Goal: Task Accomplishment & Management: Use online tool/utility

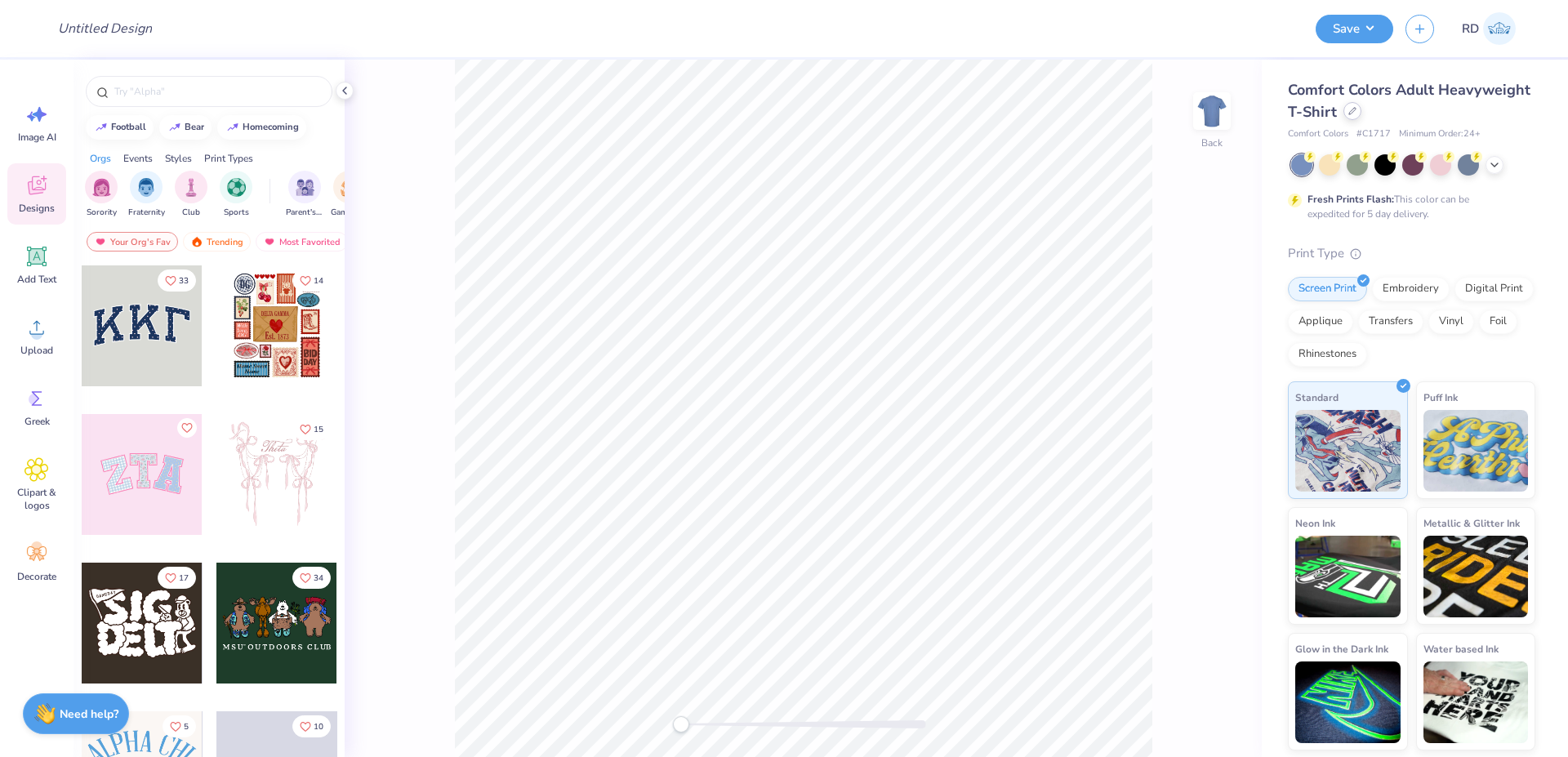
click at [1347, 117] on div at bounding box center [1353, 111] width 18 height 18
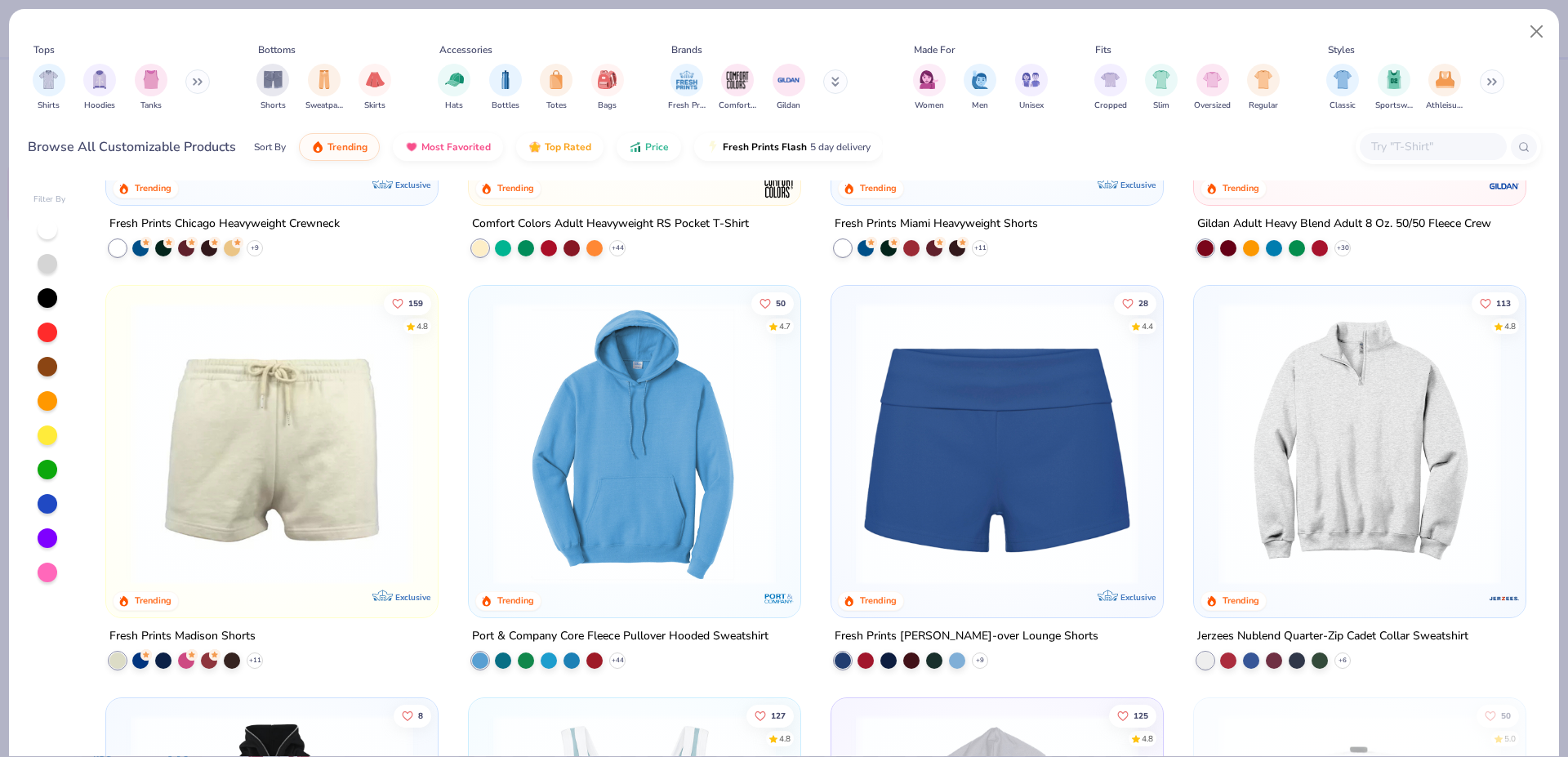
scroll to position [1510, 0]
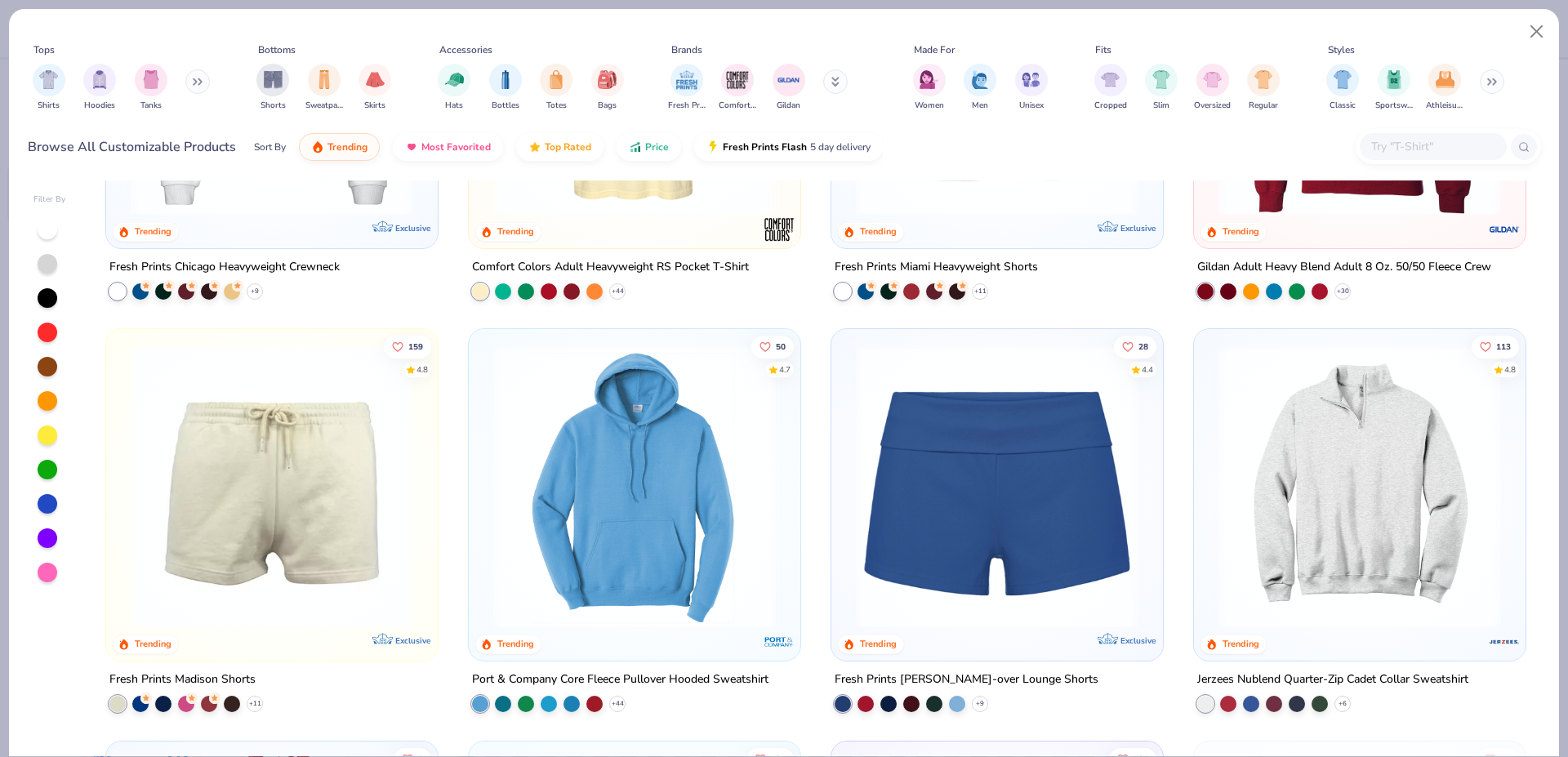
click at [1565, 516] on div "Tops Shirts Hoodies Tanks Bottoms Shorts Sweatpants Skirts Accessories Hats Bot…" at bounding box center [784, 378] width 1568 height 757
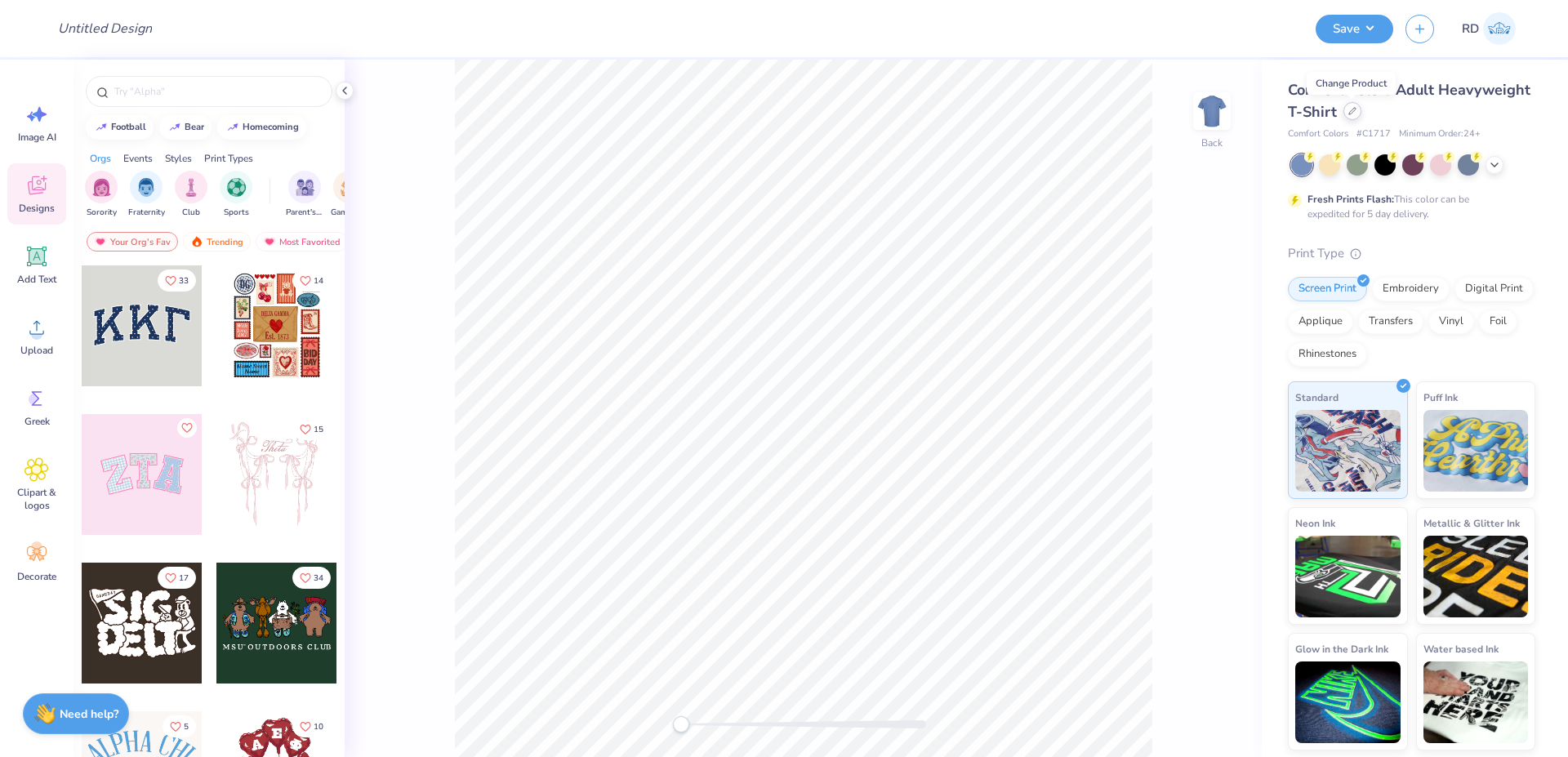
click at [1360, 117] on div "Comfort Colors Adult Heavyweight T-Shirt" at bounding box center [1411, 101] width 248 height 44
click at [1351, 112] on icon at bounding box center [1352, 110] width 8 height 8
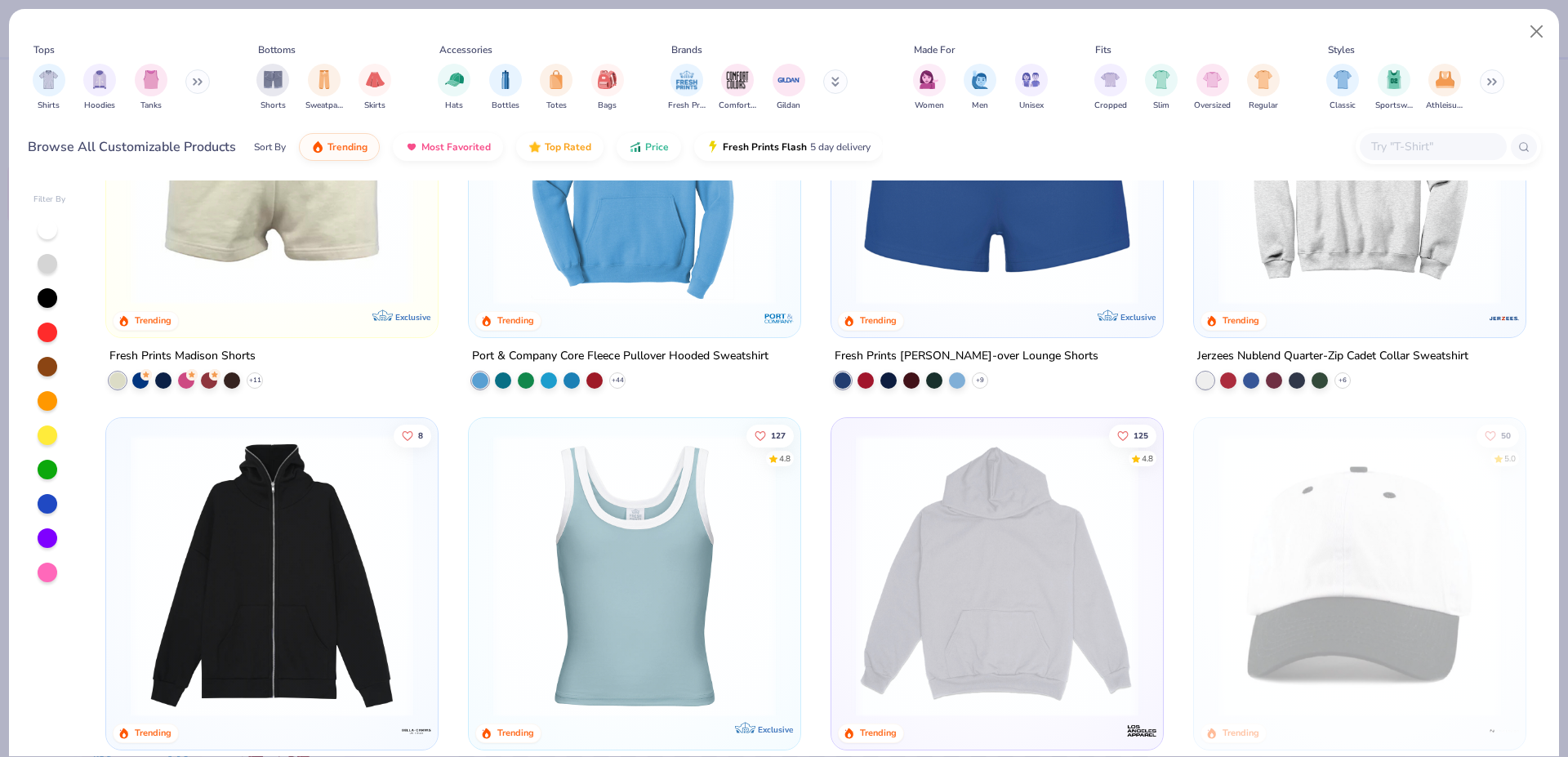
scroll to position [1617, 0]
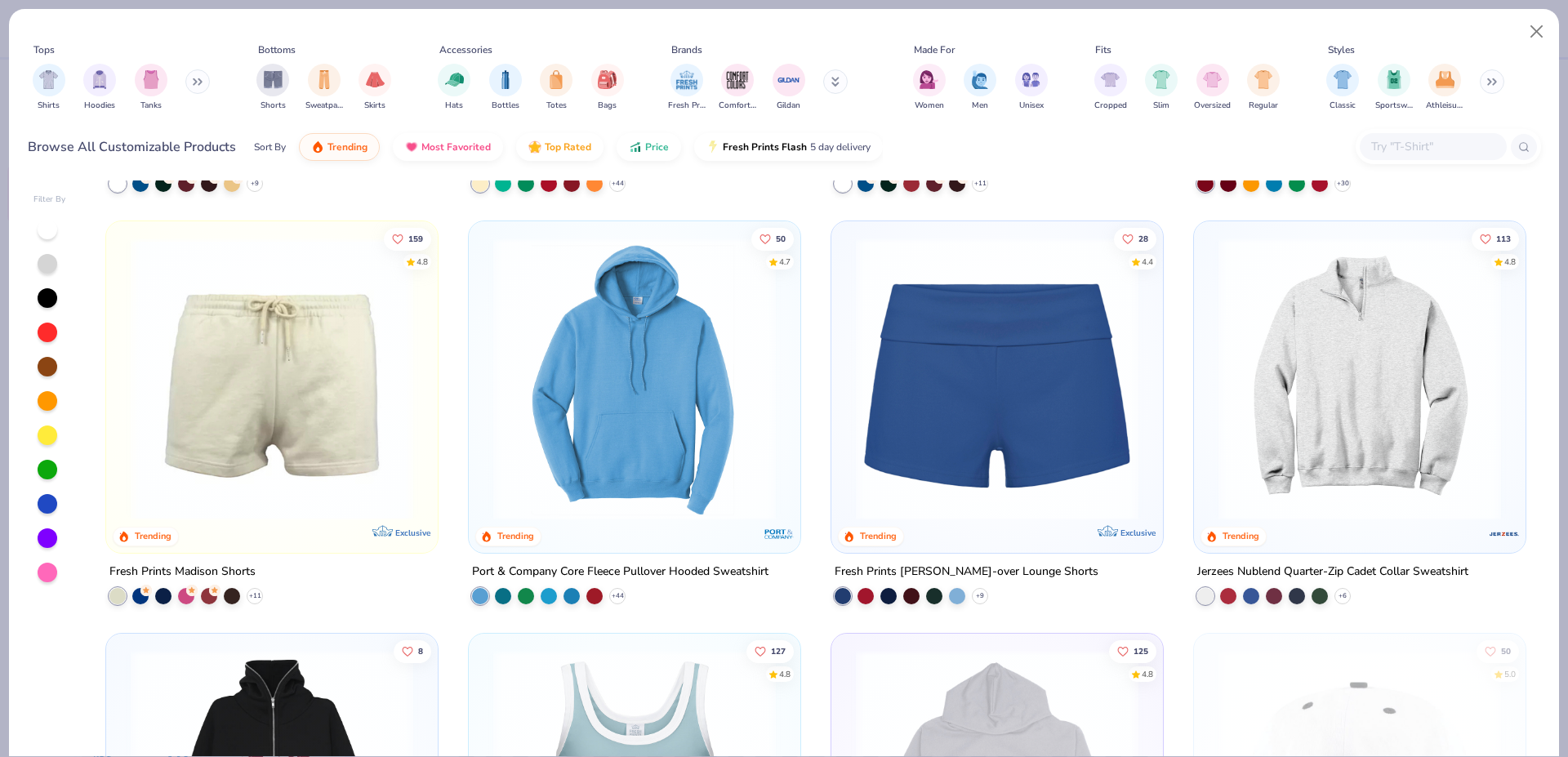
click at [1328, 460] on img at bounding box center [1360, 378] width 299 height 283
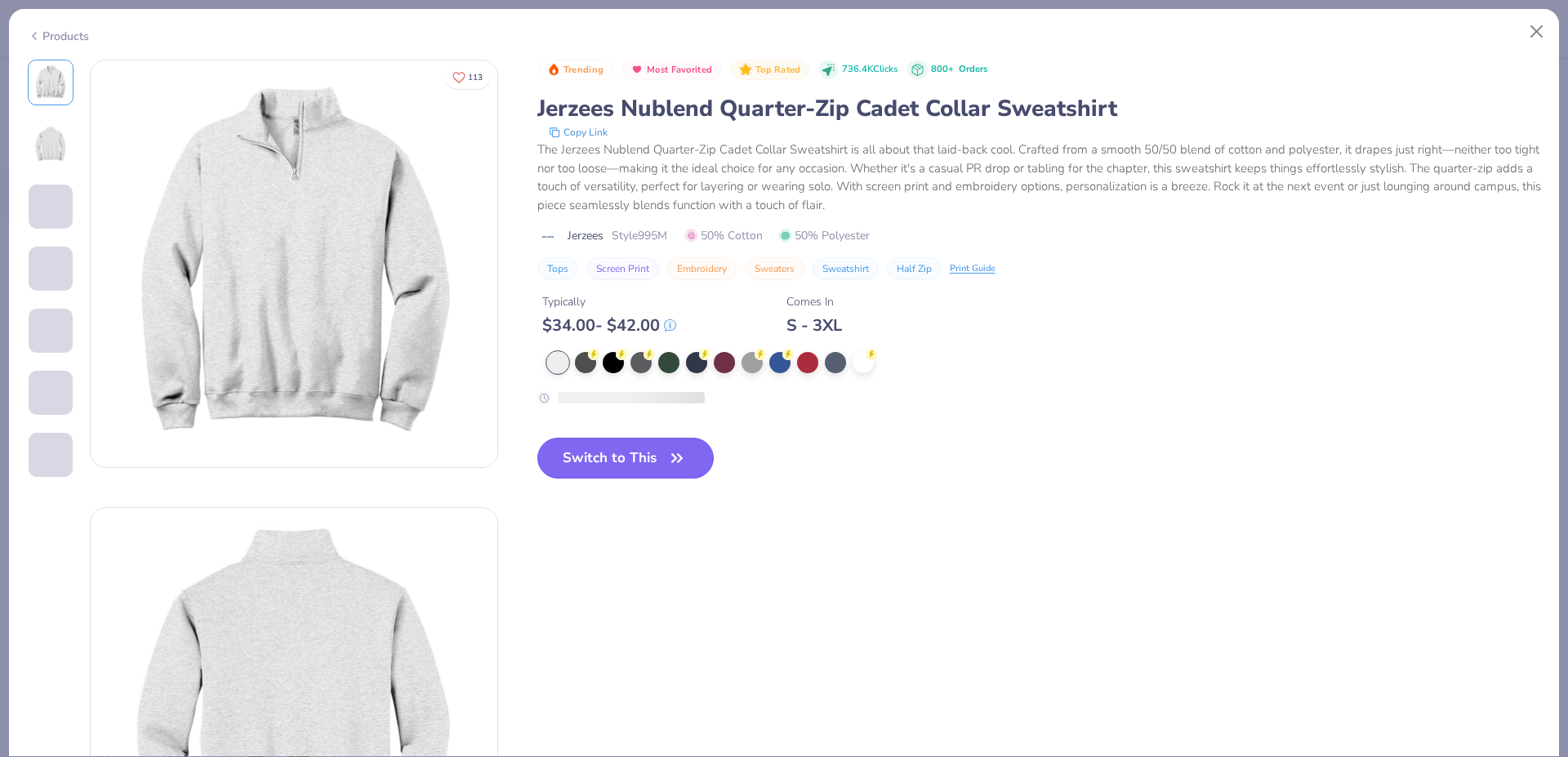
click at [614, 459] on button "Switch to This" at bounding box center [626, 458] width 177 height 41
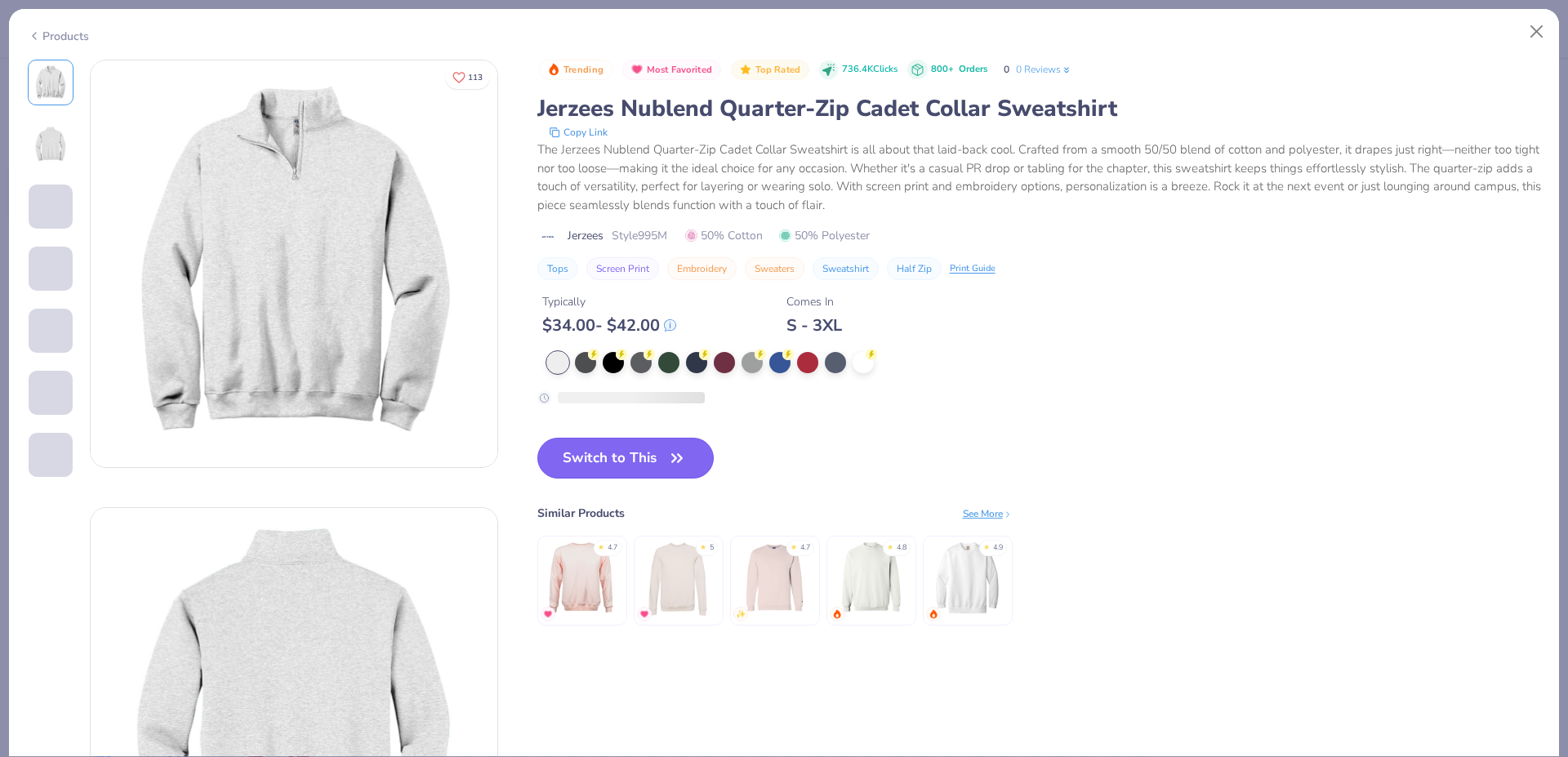
click at [635, 470] on div "Trending Most Favorited Top Rated 736.4K Clicks 800+ Orders 0 0 Reviews Jerzees…" at bounding box center [1040, 359] width 1004 height 599
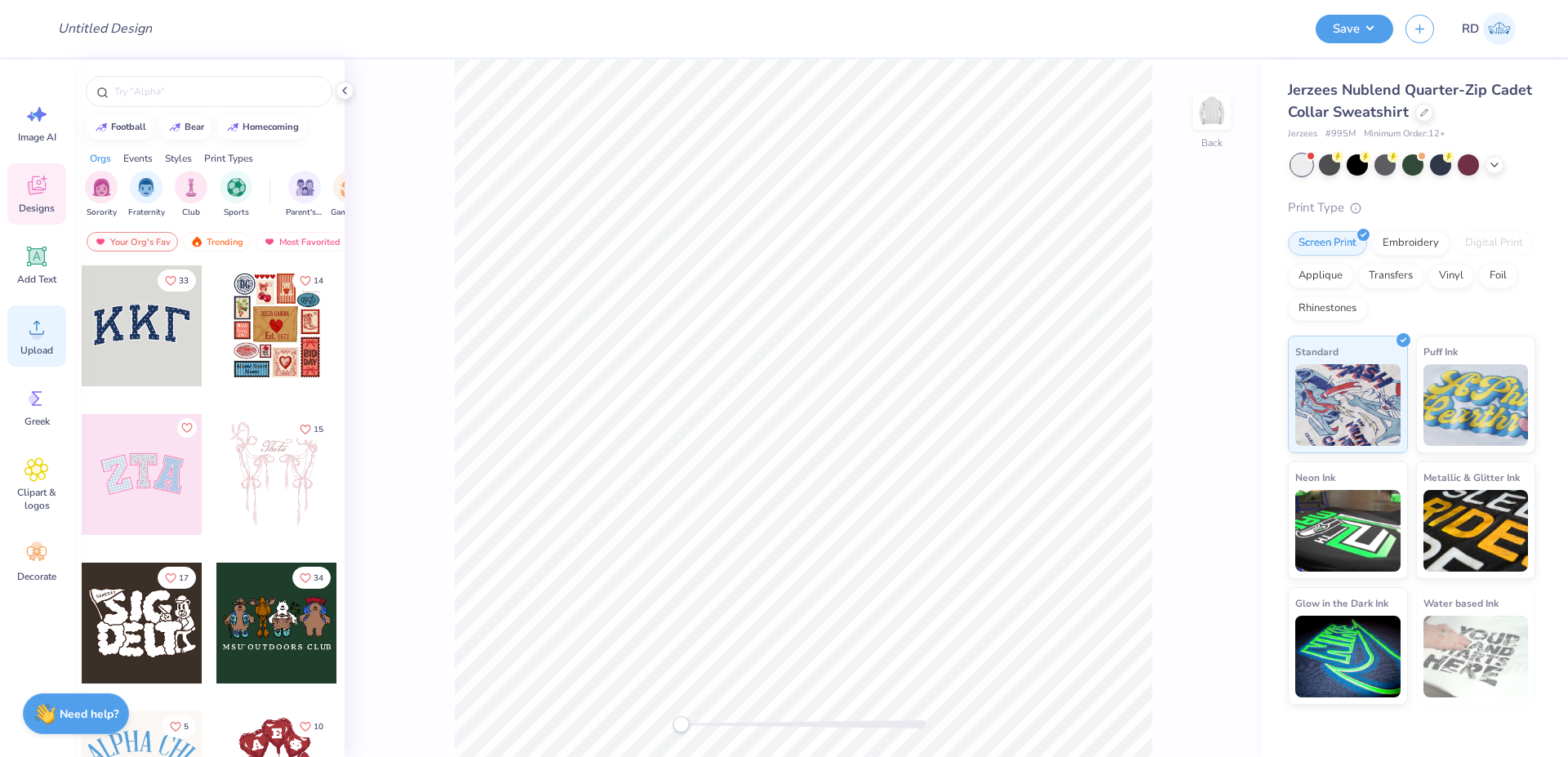
click at [41, 272] on div "Add Text" at bounding box center [36, 265] width 59 height 61
click at [42, 336] on icon at bounding box center [37, 328] width 25 height 25
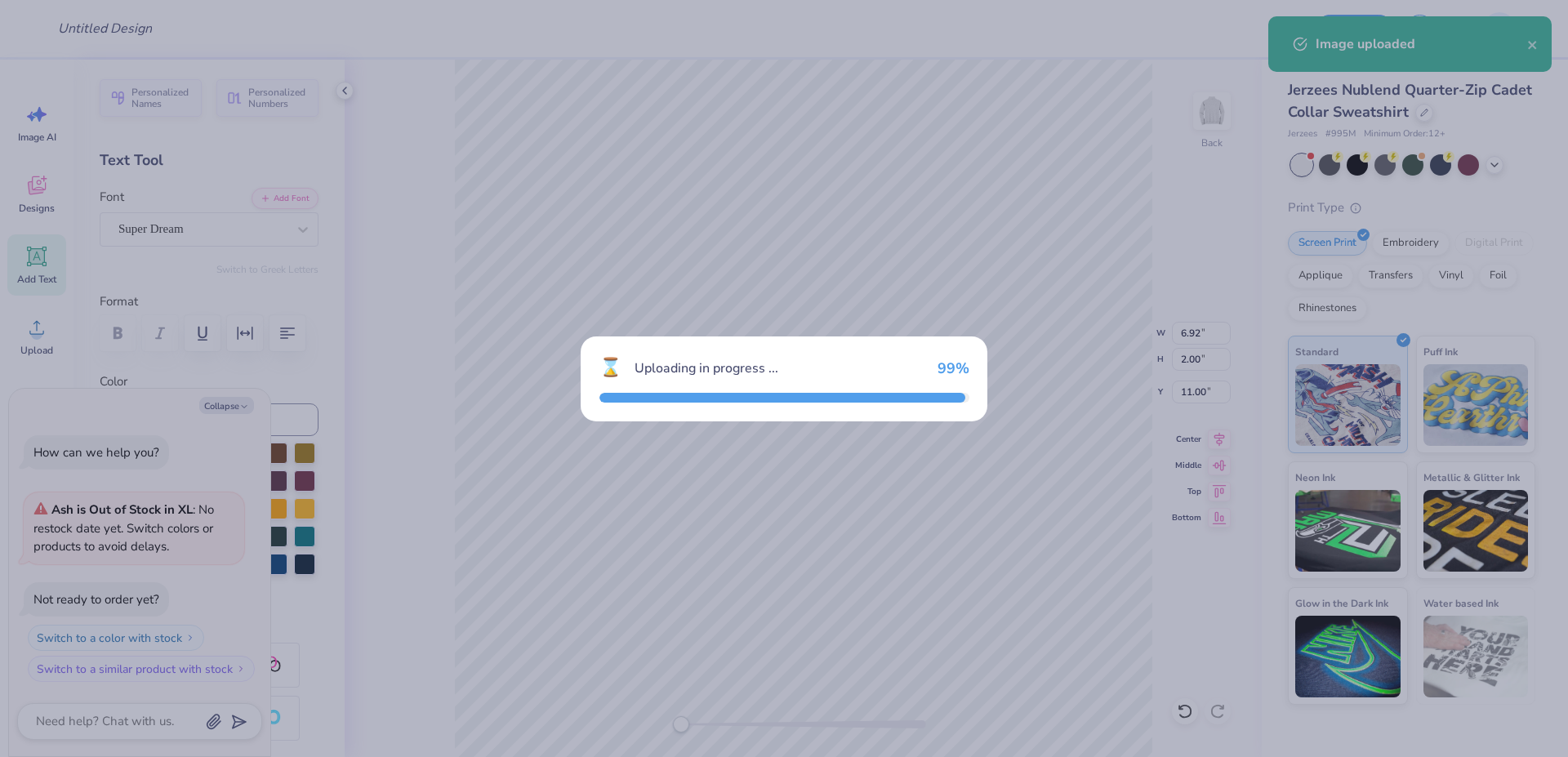
type textarea "x"
type input "7.94"
type input "4.25"
type input "9.88"
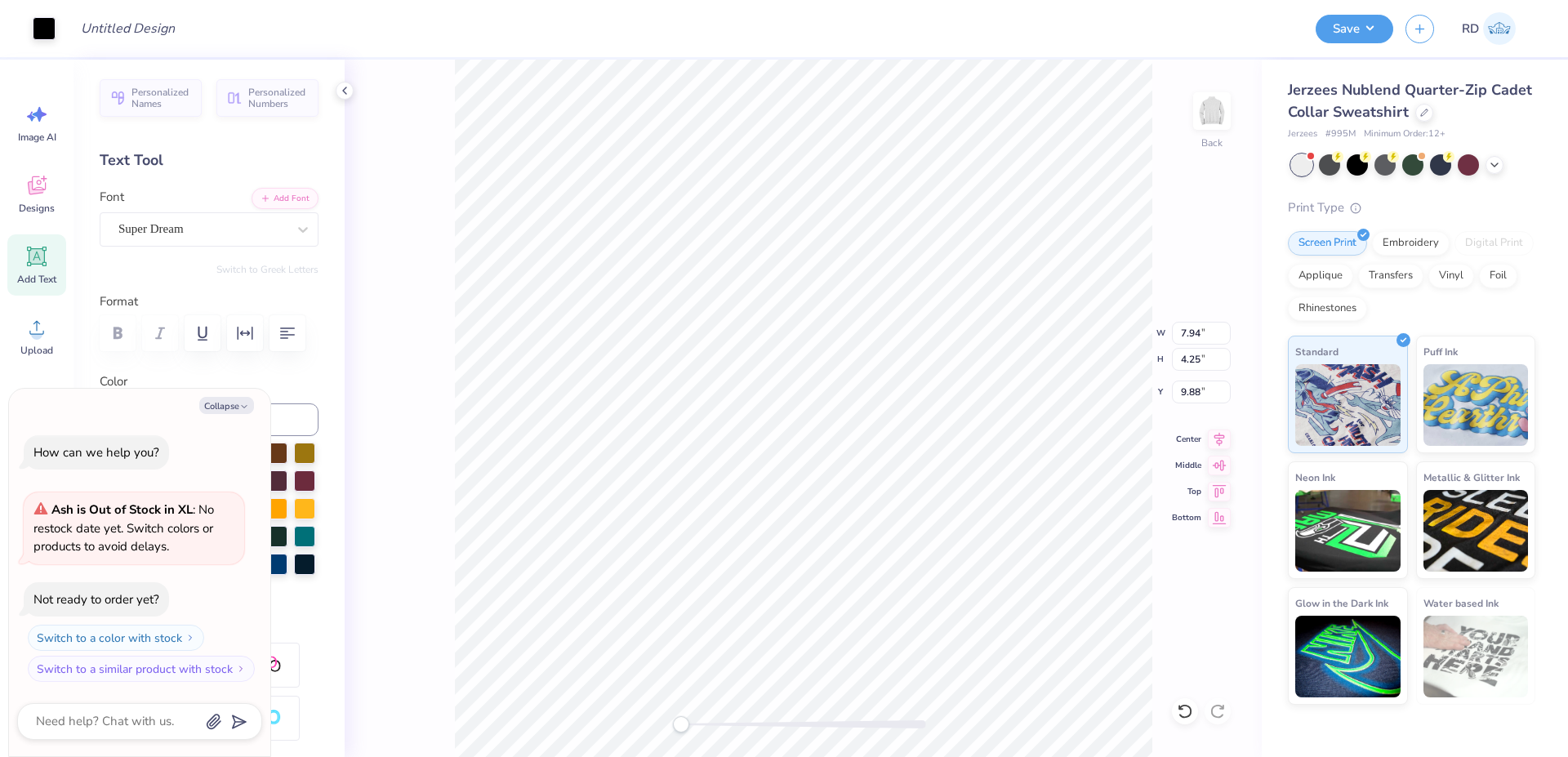
type textarea "x"
type input "6.92"
type input "2.00"
type input "11.00"
click at [226, 407] on button "Collapse" at bounding box center [227, 406] width 54 height 18
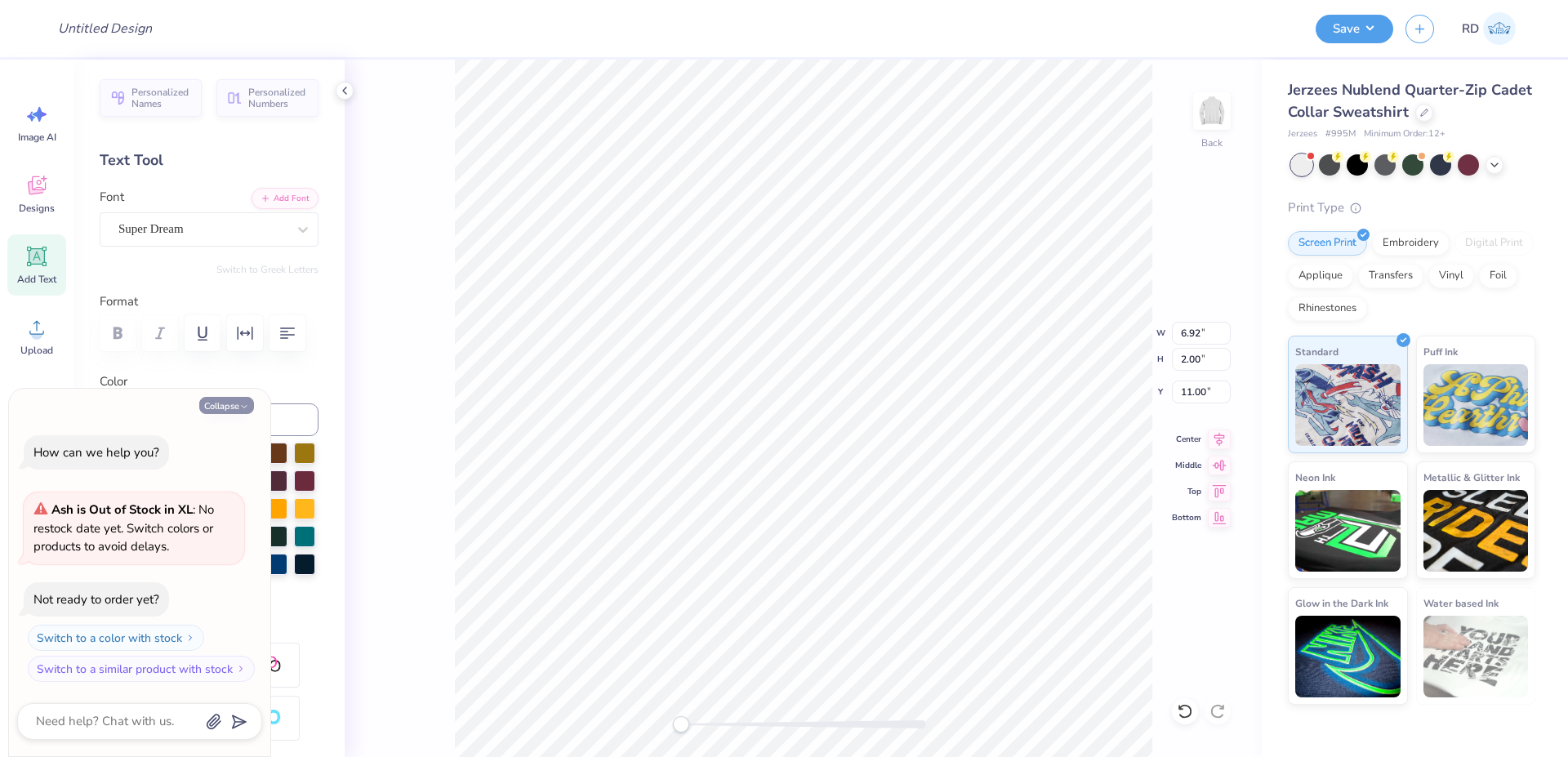
type textarea "x"
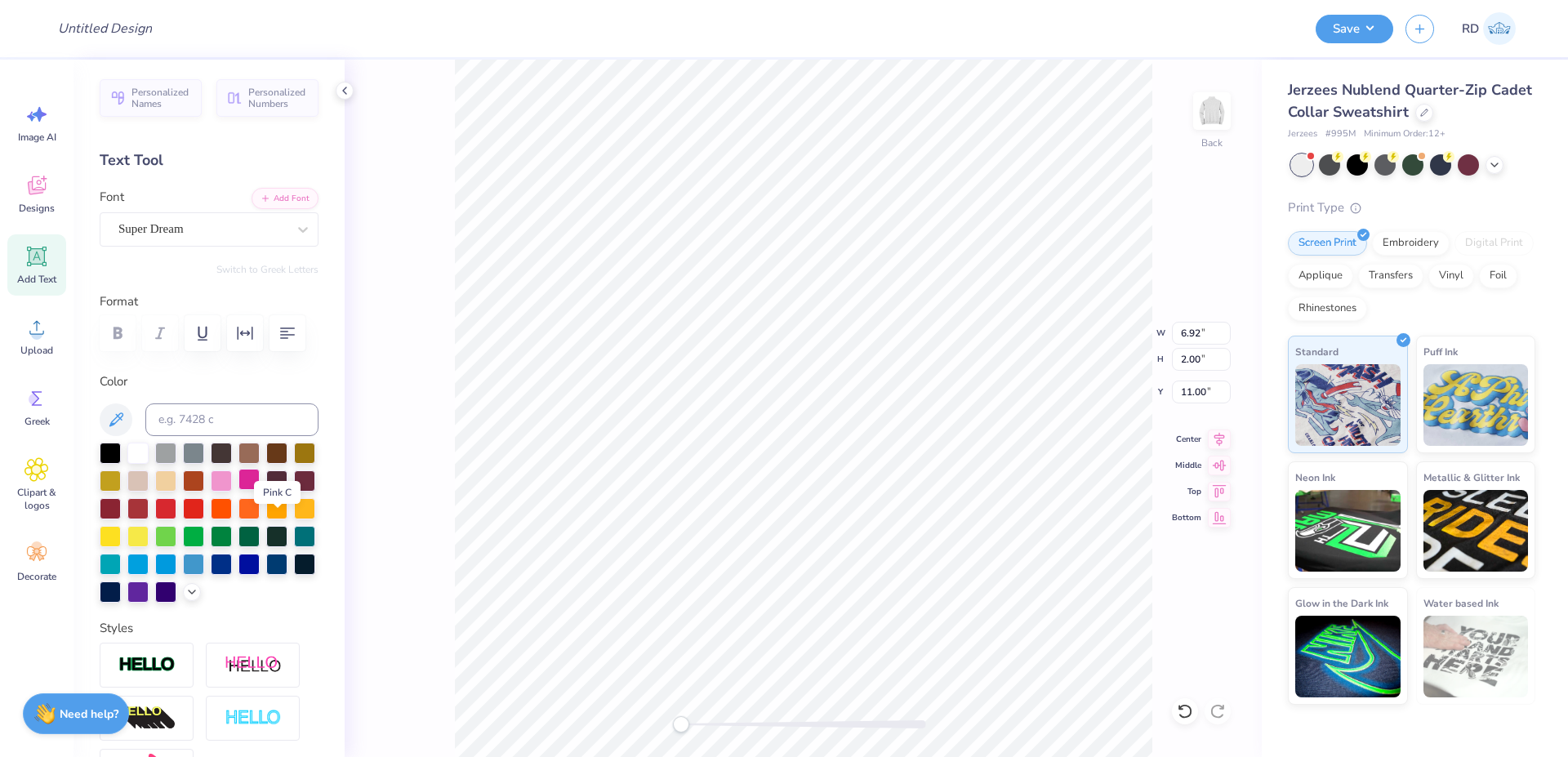
click at [260, 490] on div at bounding box center [249, 479] width 21 height 21
click at [808, 724] on div at bounding box center [804, 724] width 245 height 8
type textarea "fall rysg"
click at [776, 721] on div at bounding box center [804, 724] width 245 height 8
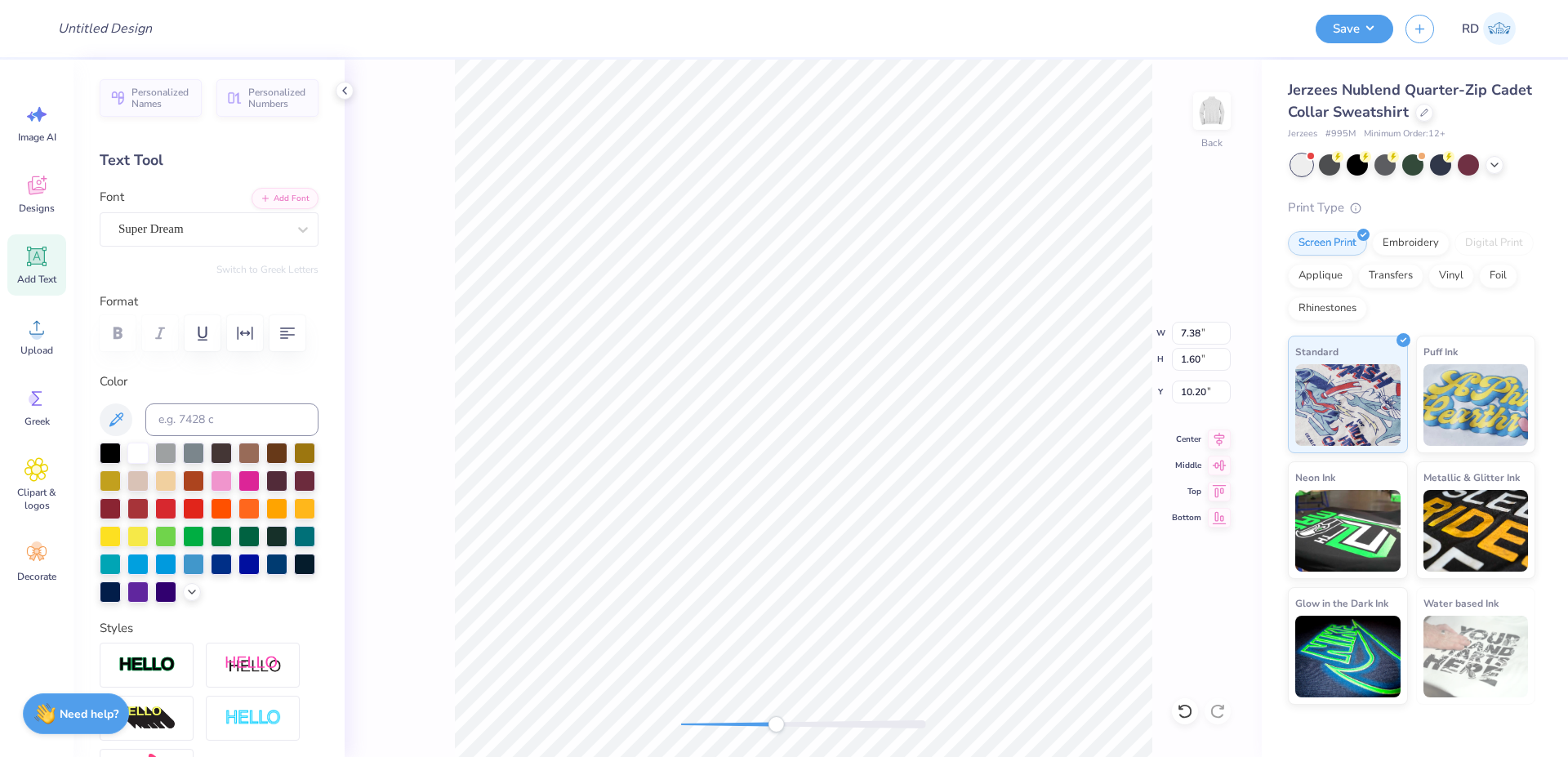
scroll to position [0, 6]
type textarea "fall rush 2025"
click at [274, 187] on button "Add Font" at bounding box center [285, 197] width 67 height 21
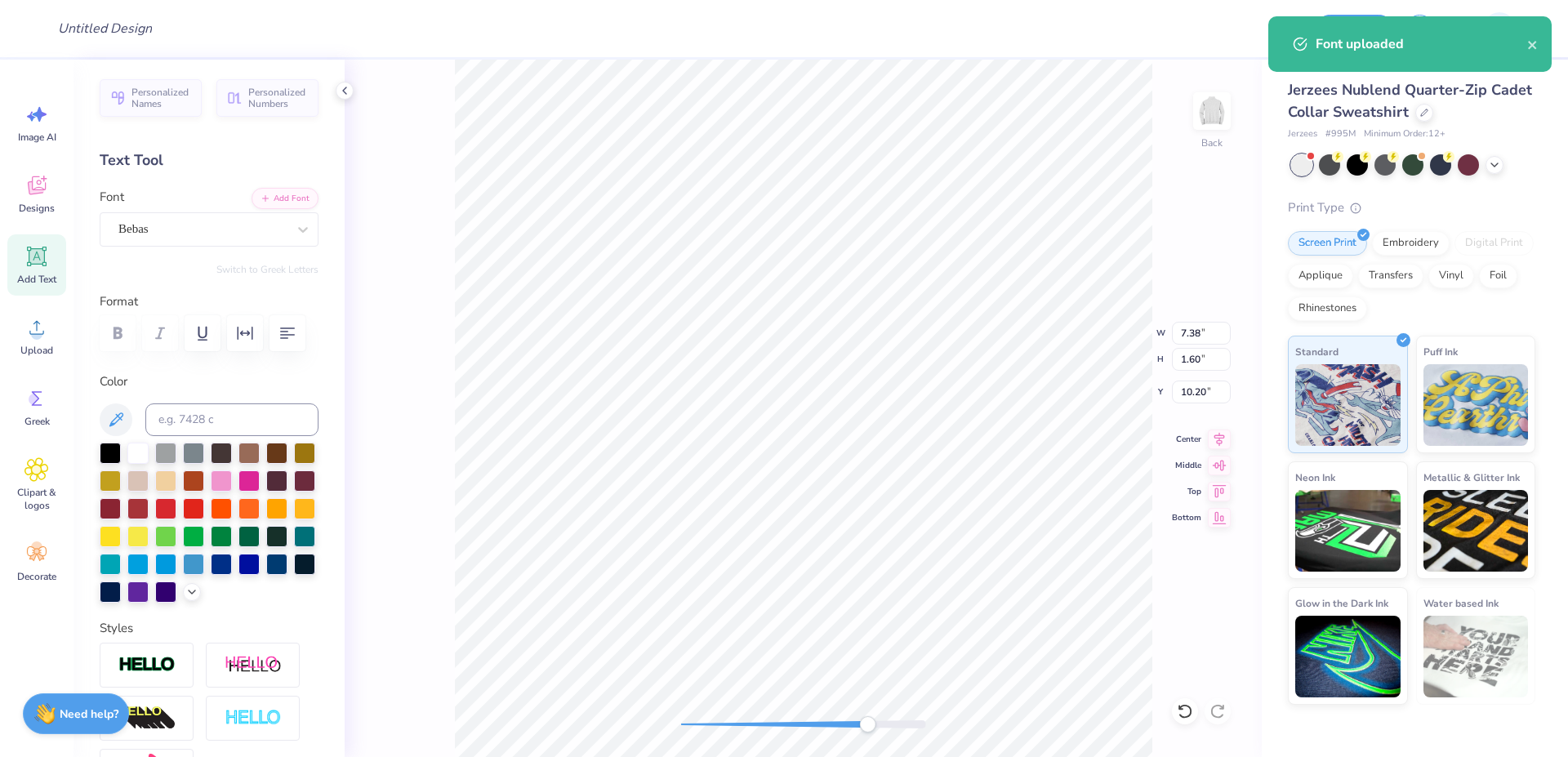
drag, startPoint x: 792, startPoint y: 724, endPoint x: 896, endPoint y: 717, distance: 104.2
click at [896, 720] on div at bounding box center [804, 724] width 245 height 8
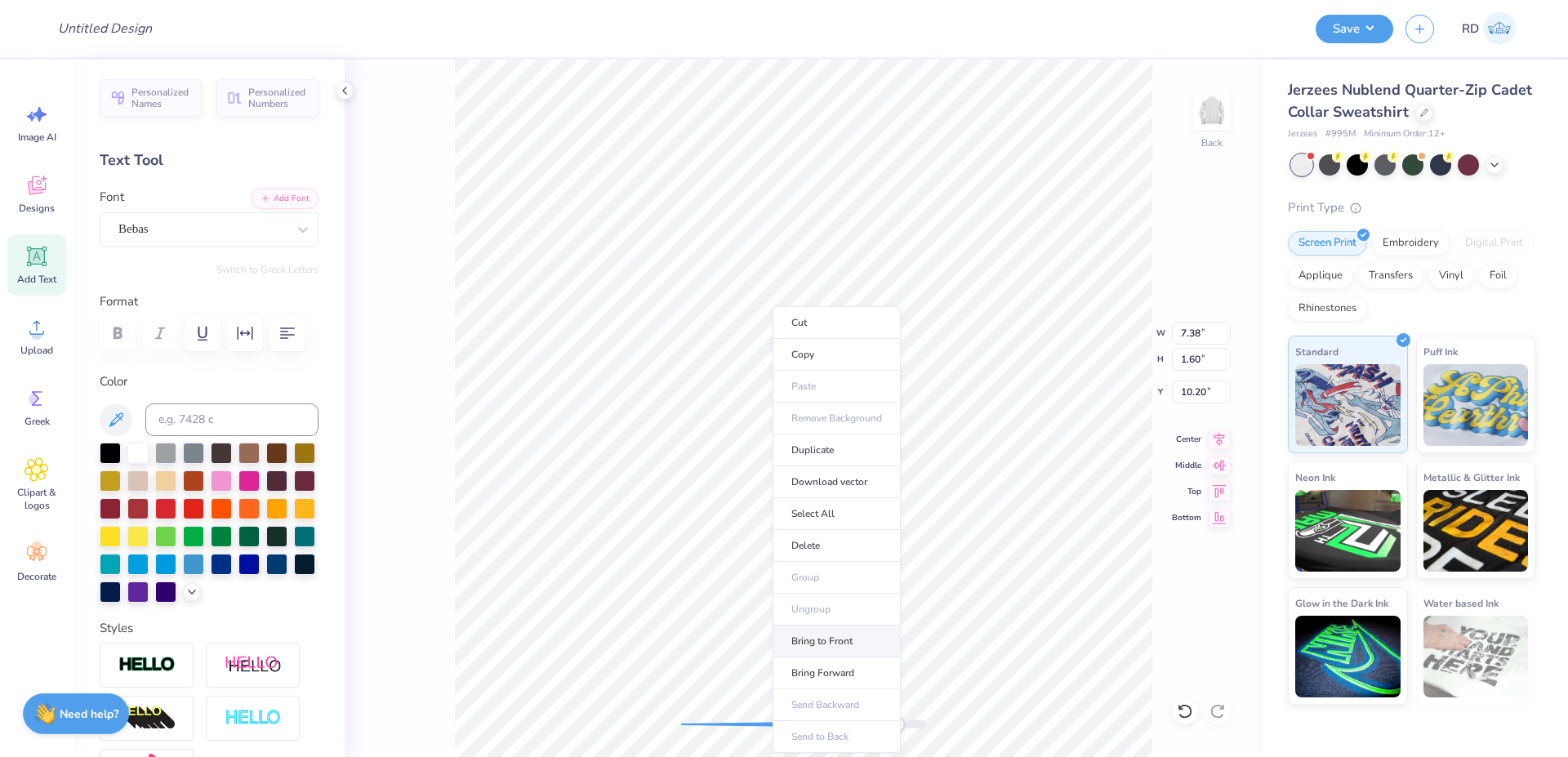
click at [829, 633] on li "Bring to Front" at bounding box center [837, 641] width 128 height 32
type input "3.46"
type input "0.48"
type input "8.76"
click at [929, 713] on div "Back W 3.46 3.46 " H 0.48 0.48 " Y 8.76 8.76 " Center Middle Top Bottom" at bounding box center [802, 408] width 917 height 697
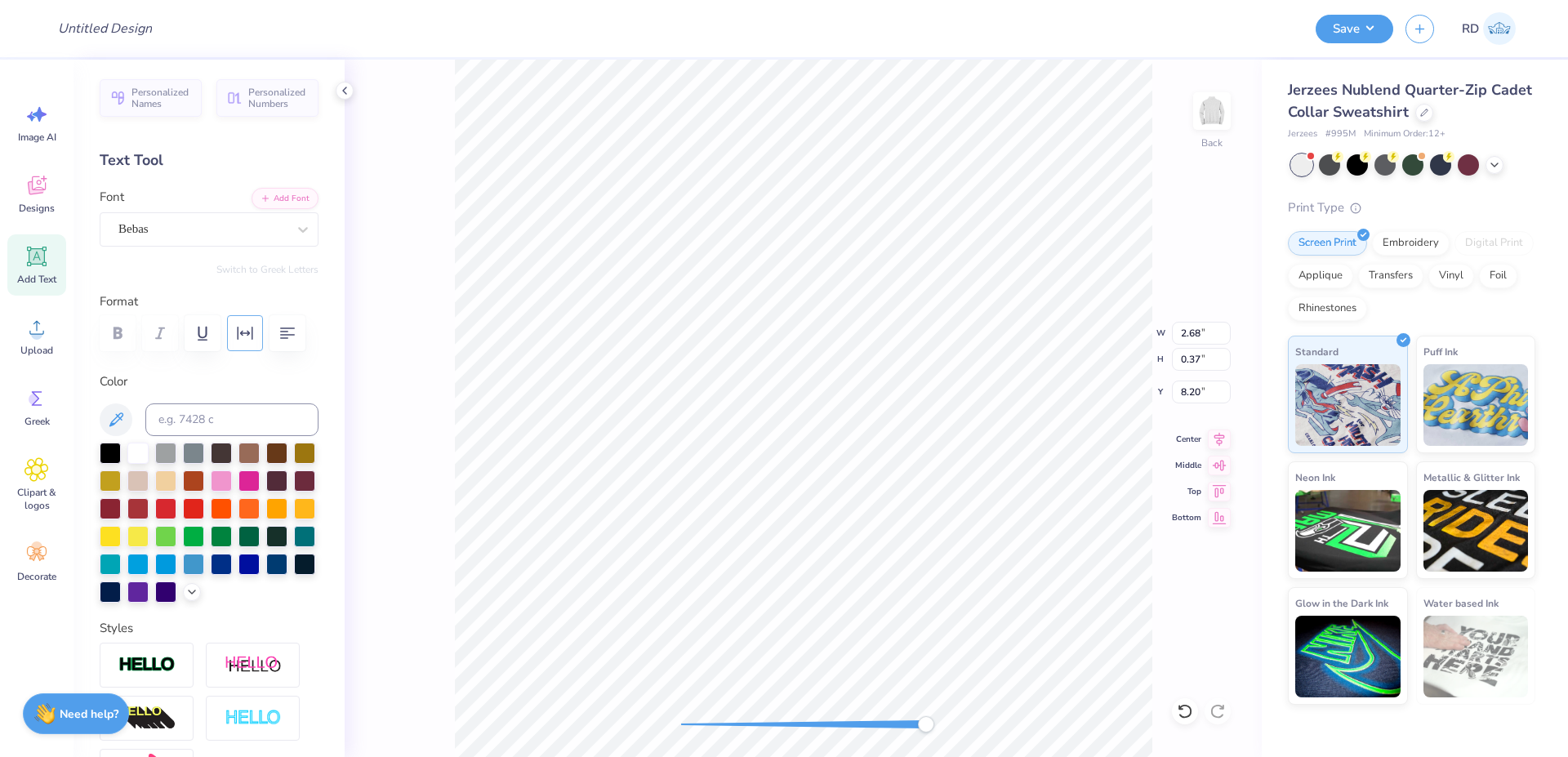
click at [250, 329] on icon "button" at bounding box center [245, 333] width 19 height 19
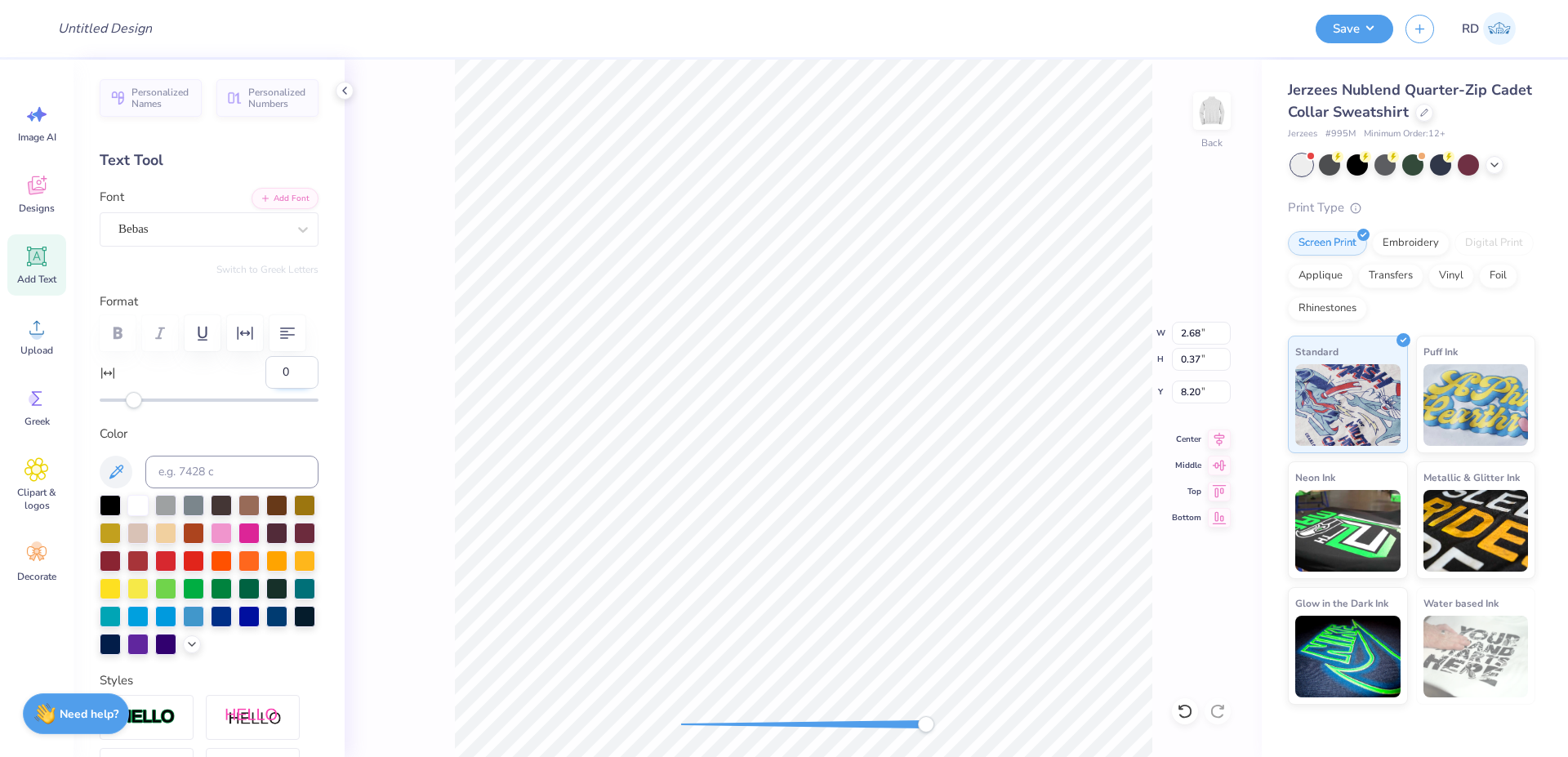
drag, startPoint x: 279, startPoint y: 420, endPoint x: 178, endPoint y: 425, distance: 101.1
click at [265, 389] on input "0" at bounding box center [292, 372] width 53 height 32
type input "20"
drag, startPoint x: 271, startPoint y: 413, endPoint x: 177, endPoint y: 429, distance: 95.4
click at [265, 389] on input "20" at bounding box center [292, 372] width 53 height 32
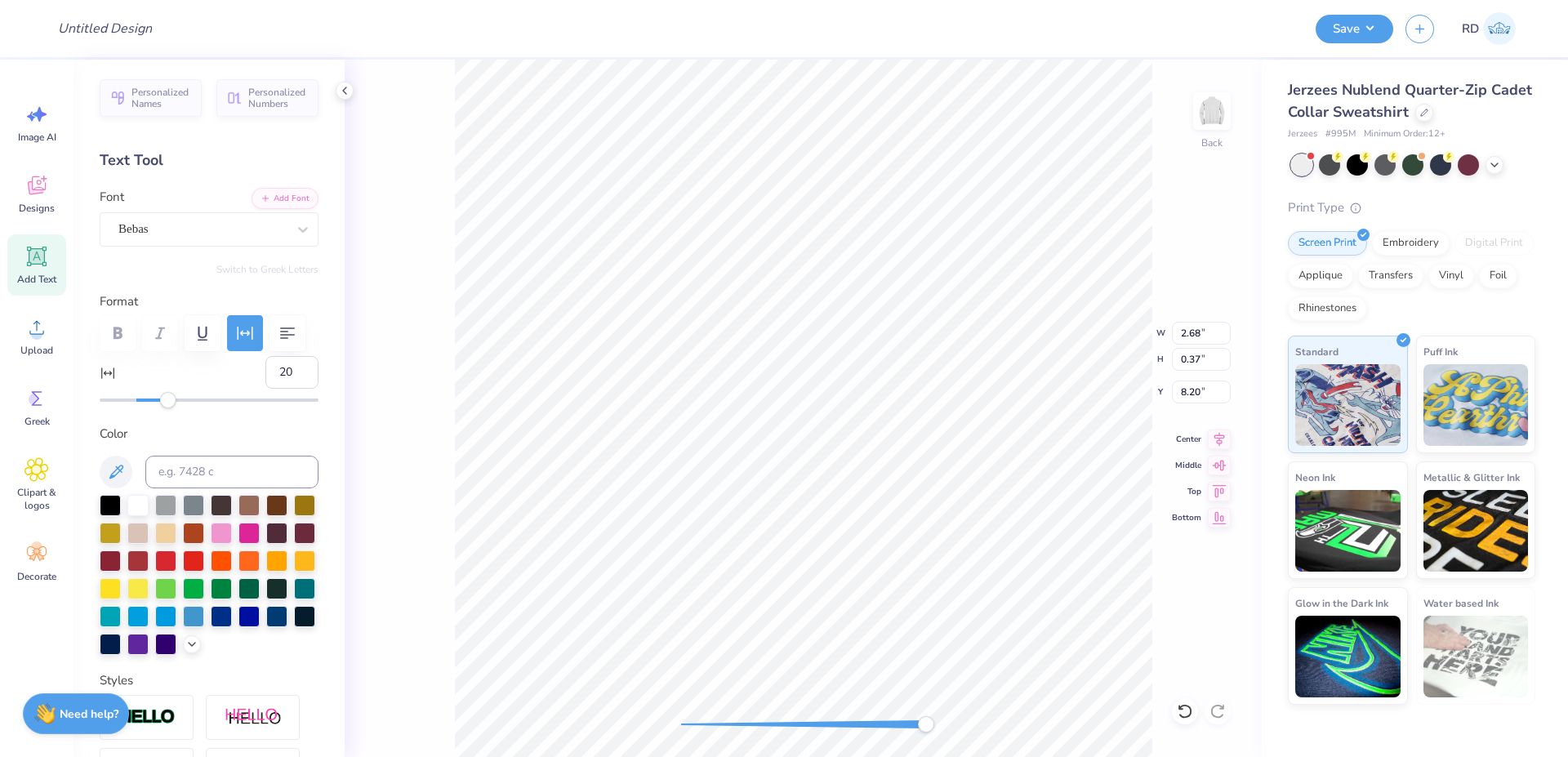
type input "10"
drag, startPoint x: 828, startPoint y: 725, endPoint x: 816, endPoint y: 726, distance: 12.0
click at [816, 726] on div at bounding box center [804, 724] width 245 height 8
type input "4.44"
type input "2.38"
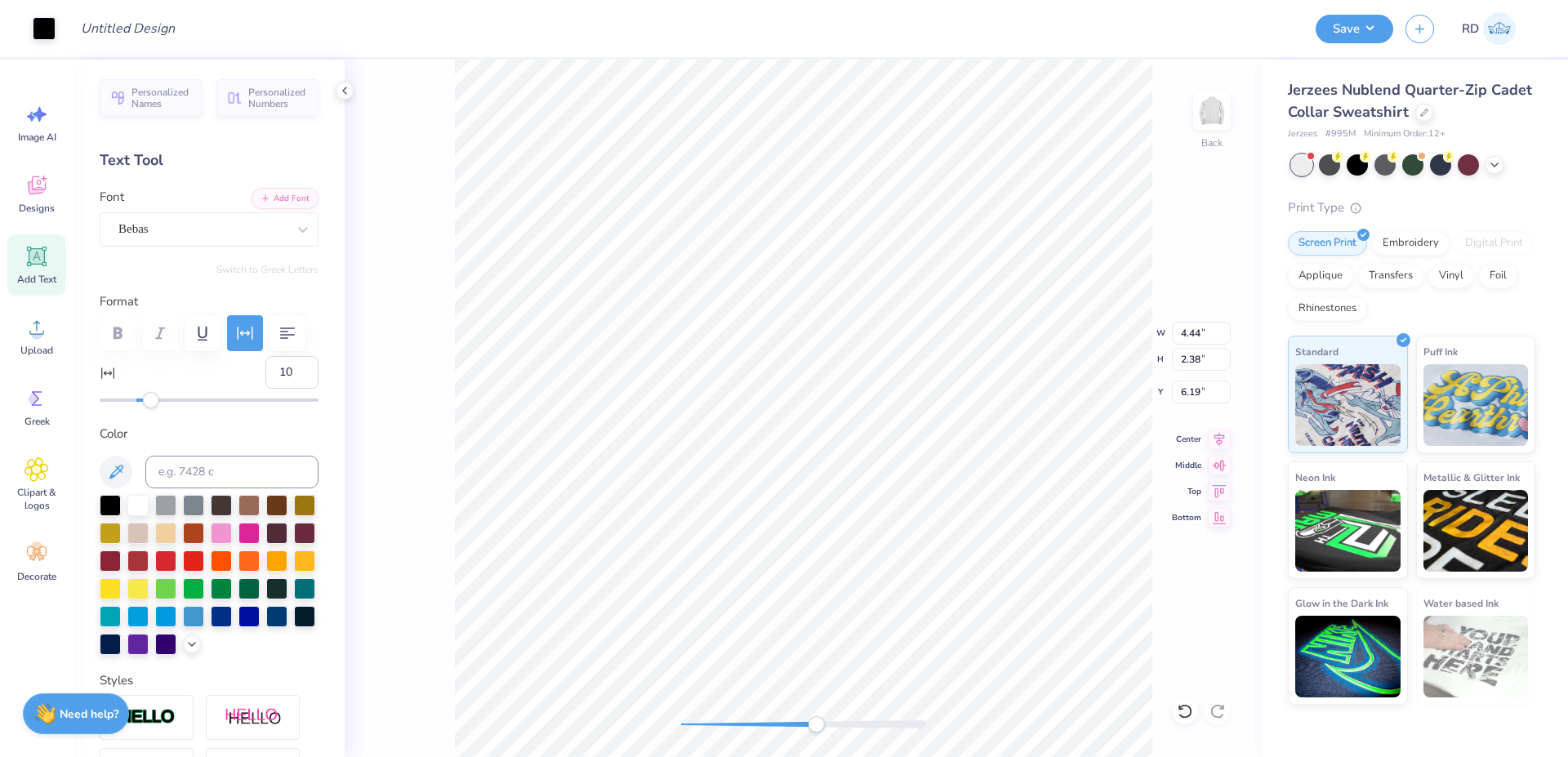
type input "6.19"
click at [958, 558] on li "Bring to Front" at bounding box center [955, 562] width 128 height 32
click at [916, 522] on li "Ungroup" at bounding box center [935, 518] width 128 height 32
click at [113, 514] on div at bounding box center [110, 504] width 21 height 21
click at [659, 734] on div "Back W 3.35 3.35 " H 0.37 0.37 " Y 8.20 8.20 " Center Middle Top Bottom" at bounding box center [802, 408] width 917 height 697
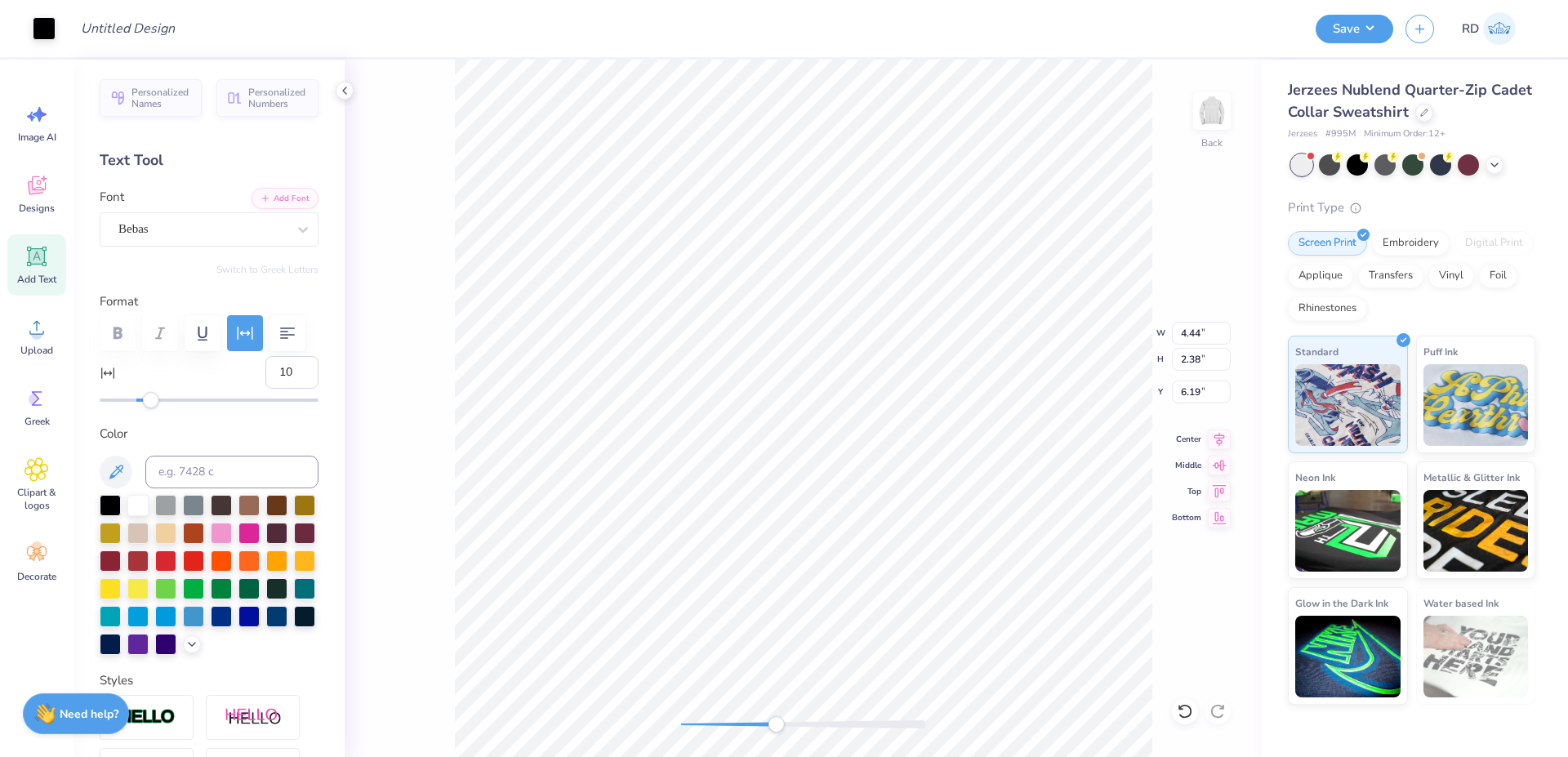
click at [777, 721] on div at bounding box center [804, 724] width 245 height 8
type input "3.61"
type input "2.07"
type input "6.25"
click at [804, 575] on li "Group" at bounding box center [820, 567] width 128 height 32
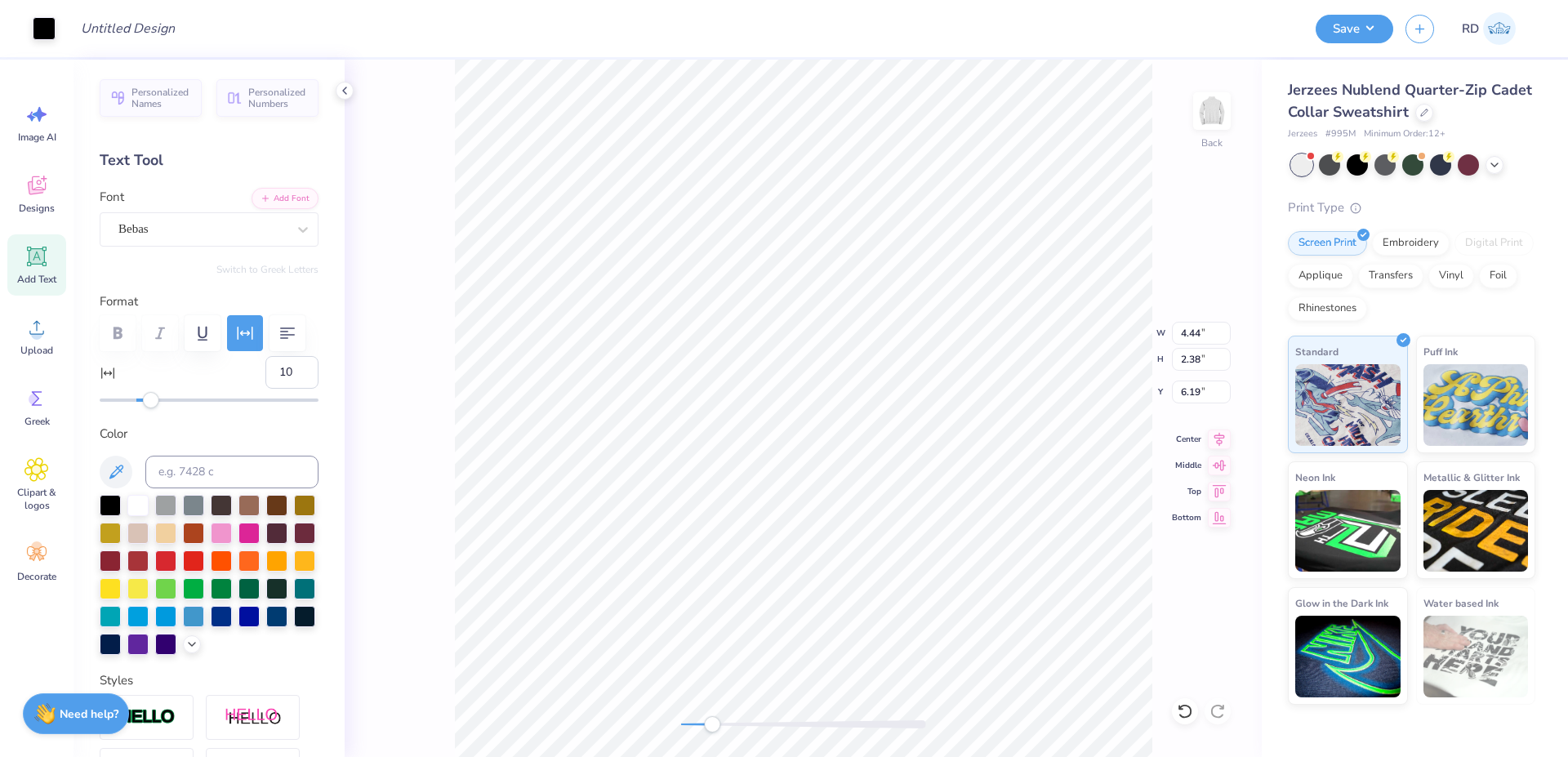
drag, startPoint x: 743, startPoint y: 719, endPoint x: 709, endPoint y: 724, distance: 34.4
click at [709, 724] on div at bounding box center [804, 725] width 245 height 17
click at [1198, 384] on input "6.19" at bounding box center [1201, 393] width 59 height 23
type input "3"
click at [606, 725] on div "Back W 4.44 4.44 " H 2.38 2.38 " Y 3 3 " Center Middle Top Bottom" at bounding box center [802, 408] width 917 height 697
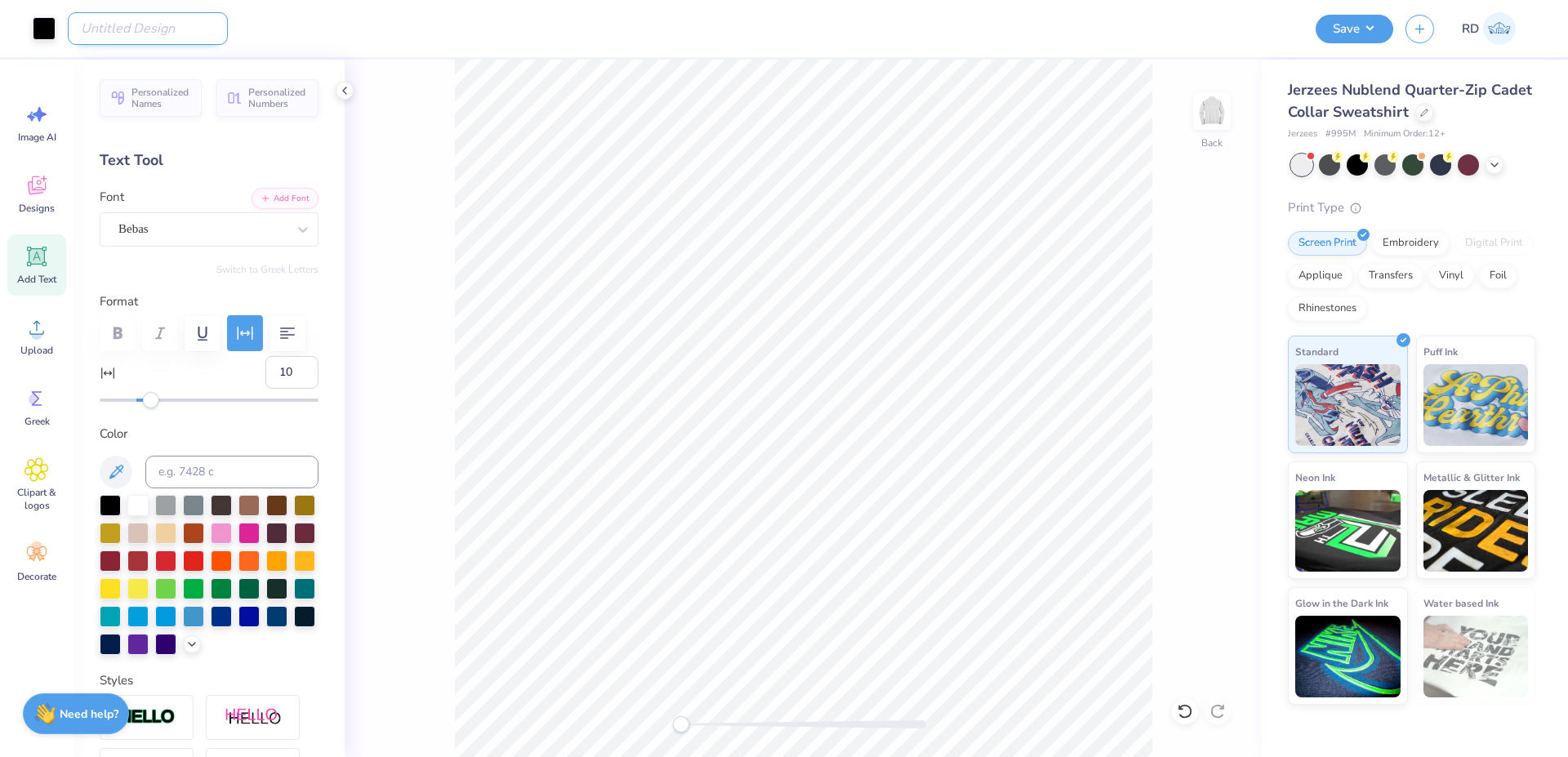
click at [158, 31] on input "Design Title" at bounding box center [147, 28] width 160 height 32
paste input "FPS240118"
type input "FPS240118"
click at [1338, 18] on button "Save" at bounding box center [1354, 26] width 78 height 29
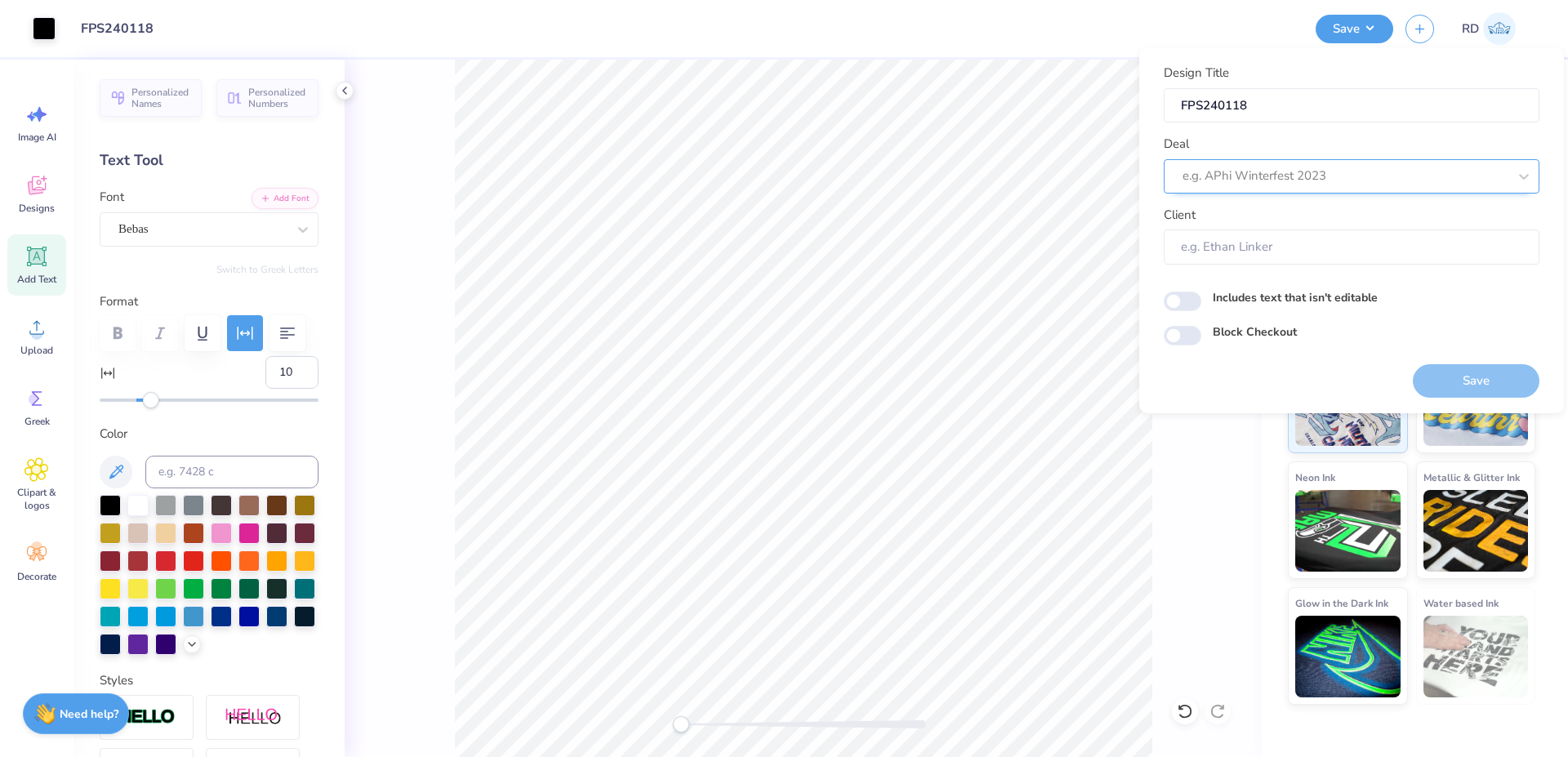
click at [1275, 181] on div at bounding box center [1345, 175] width 325 height 22
click at [1331, 219] on div "Design Tool Gallery" at bounding box center [1352, 220] width 363 height 27
type input "gallery"
type input "Design Tool Gallery User"
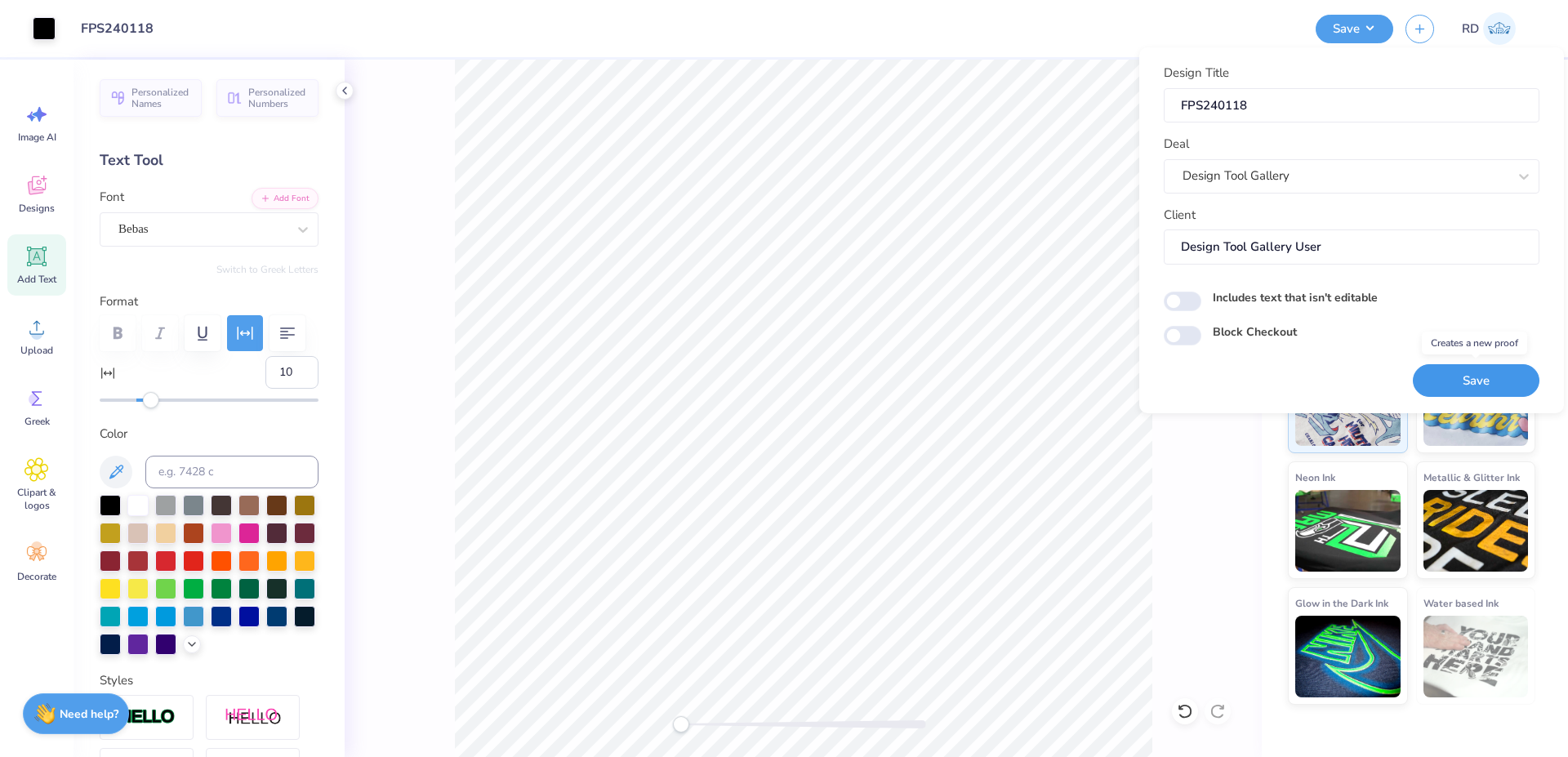
click at [1482, 386] on button "Save" at bounding box center [1476, 381] width 127 height 33
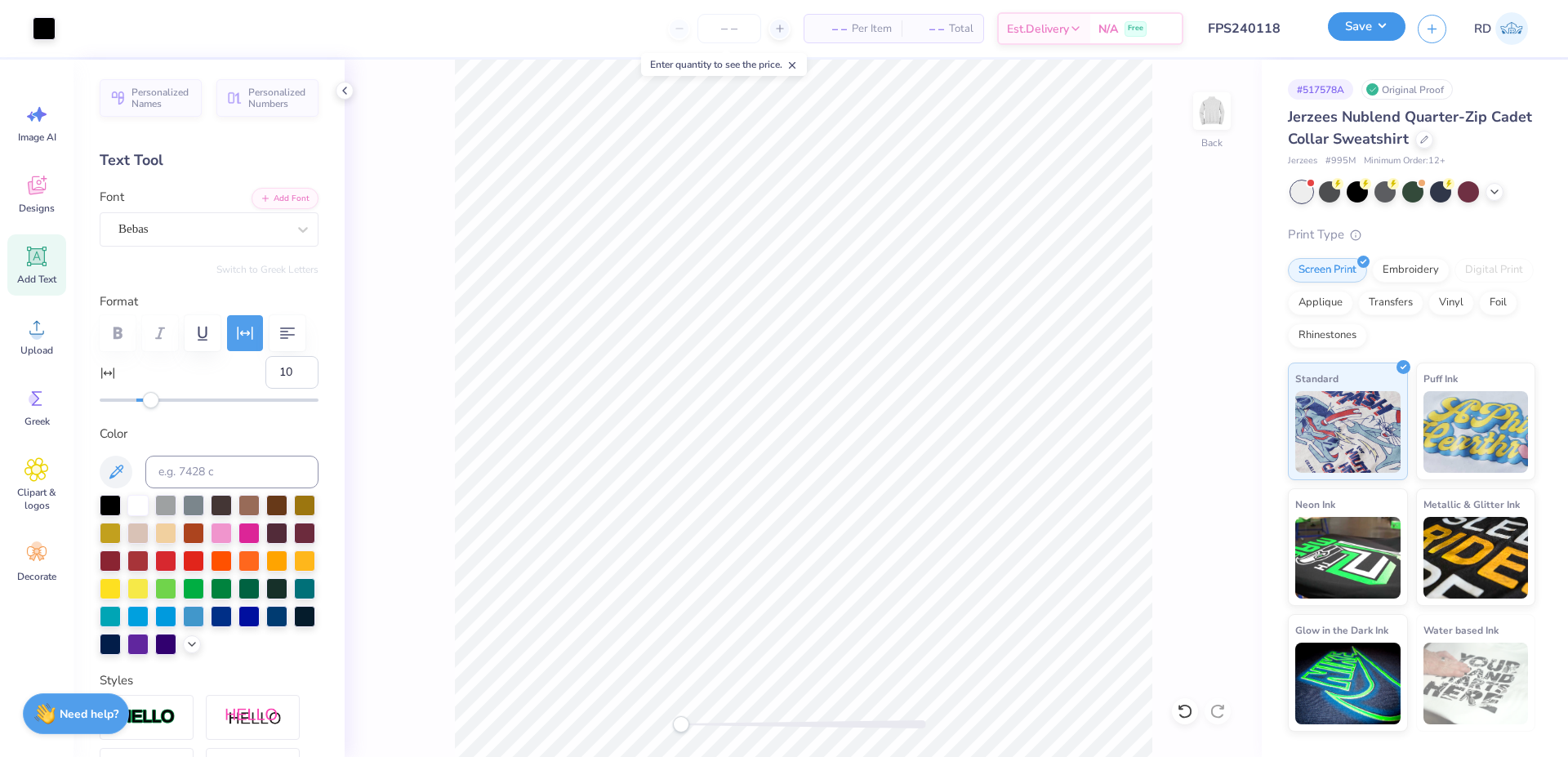
click at [1378, 32] on button "Save" at bounding box center [1367, 26] width 78 height 29
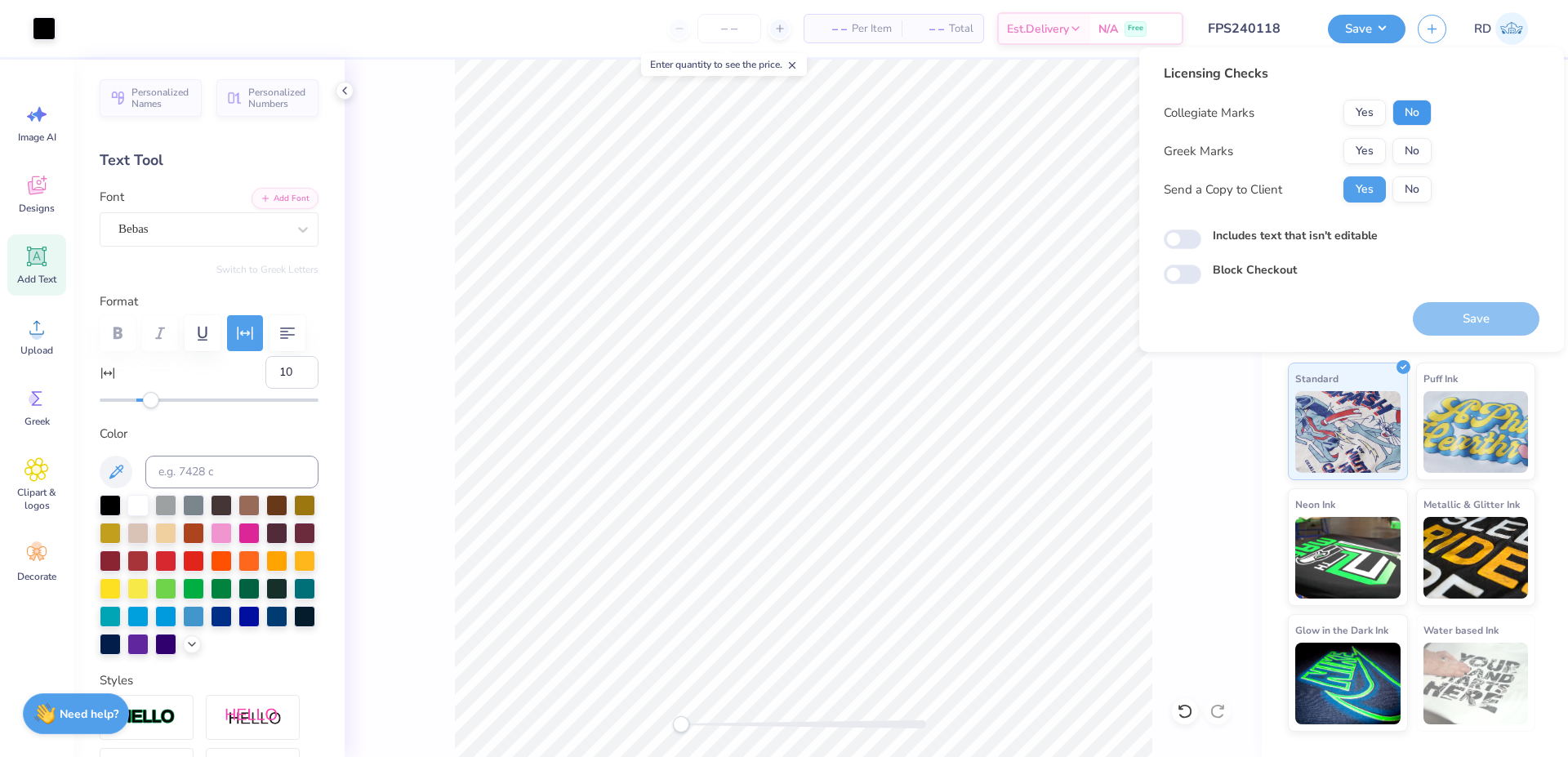
click at [1417, 103] on button "No" at bounding box center [1412, 113] width 39 height 26
click at [1377, 144] on button "Yes" at bounding box center [1365, 152] width 42 height 26
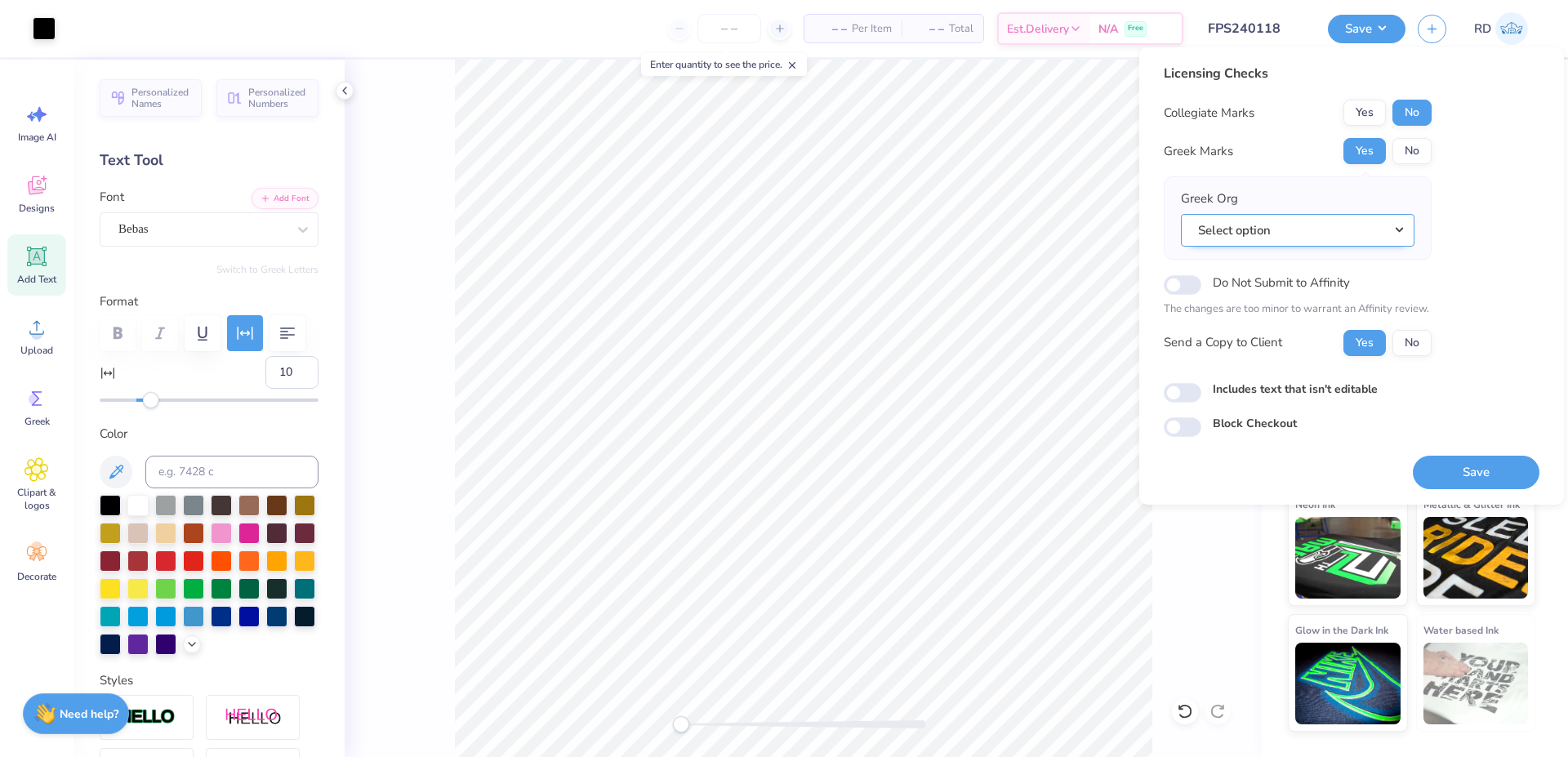
click at [1356, 235] on button "Select option" at bounding box center [1297, 230] width 234 height 33
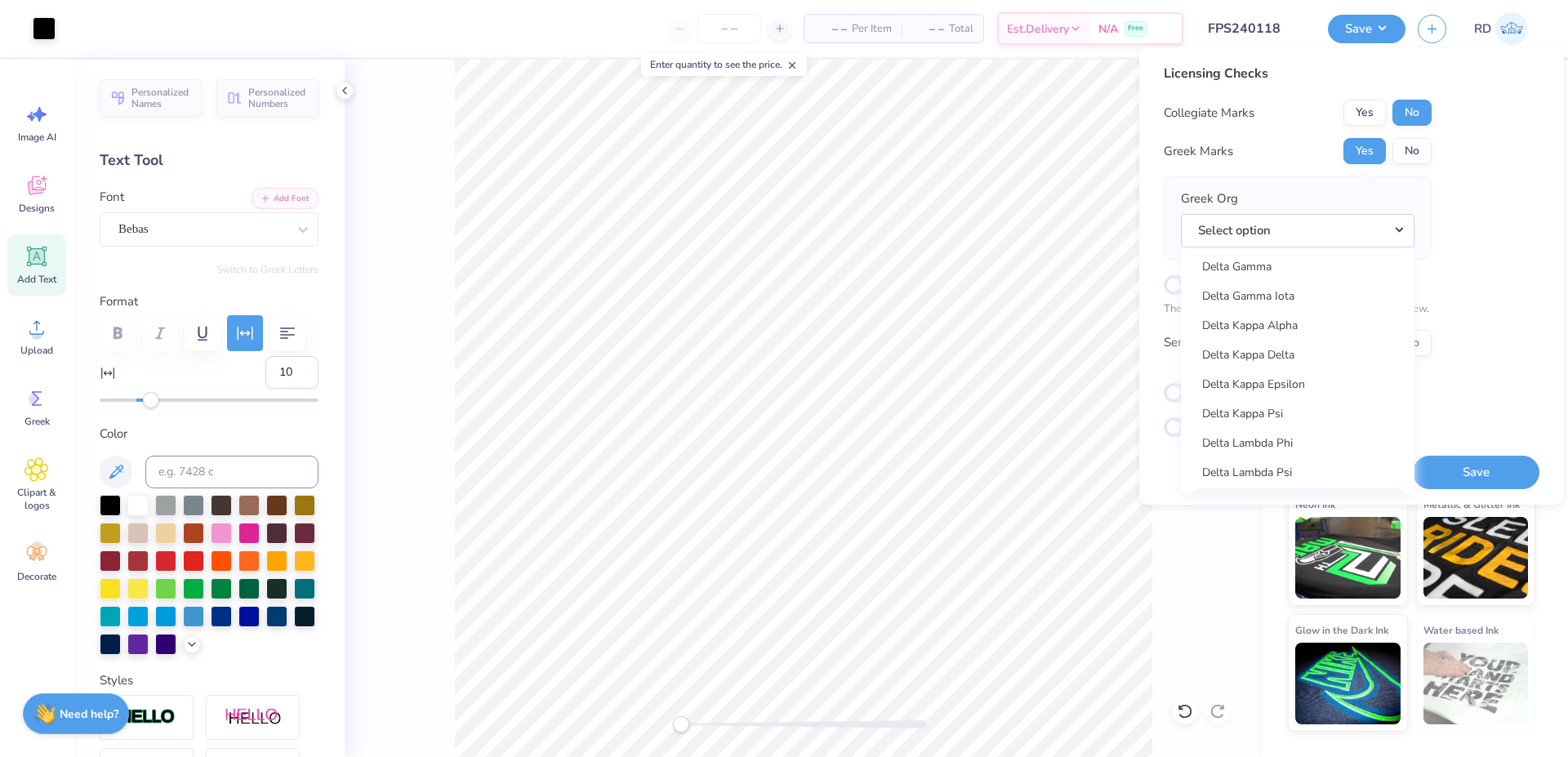
scroll to position [3796, 0]
click at [1300, 391] on link "Delta Kappa Epsilon" at bounding box center [1298, 385] width 221 height 27
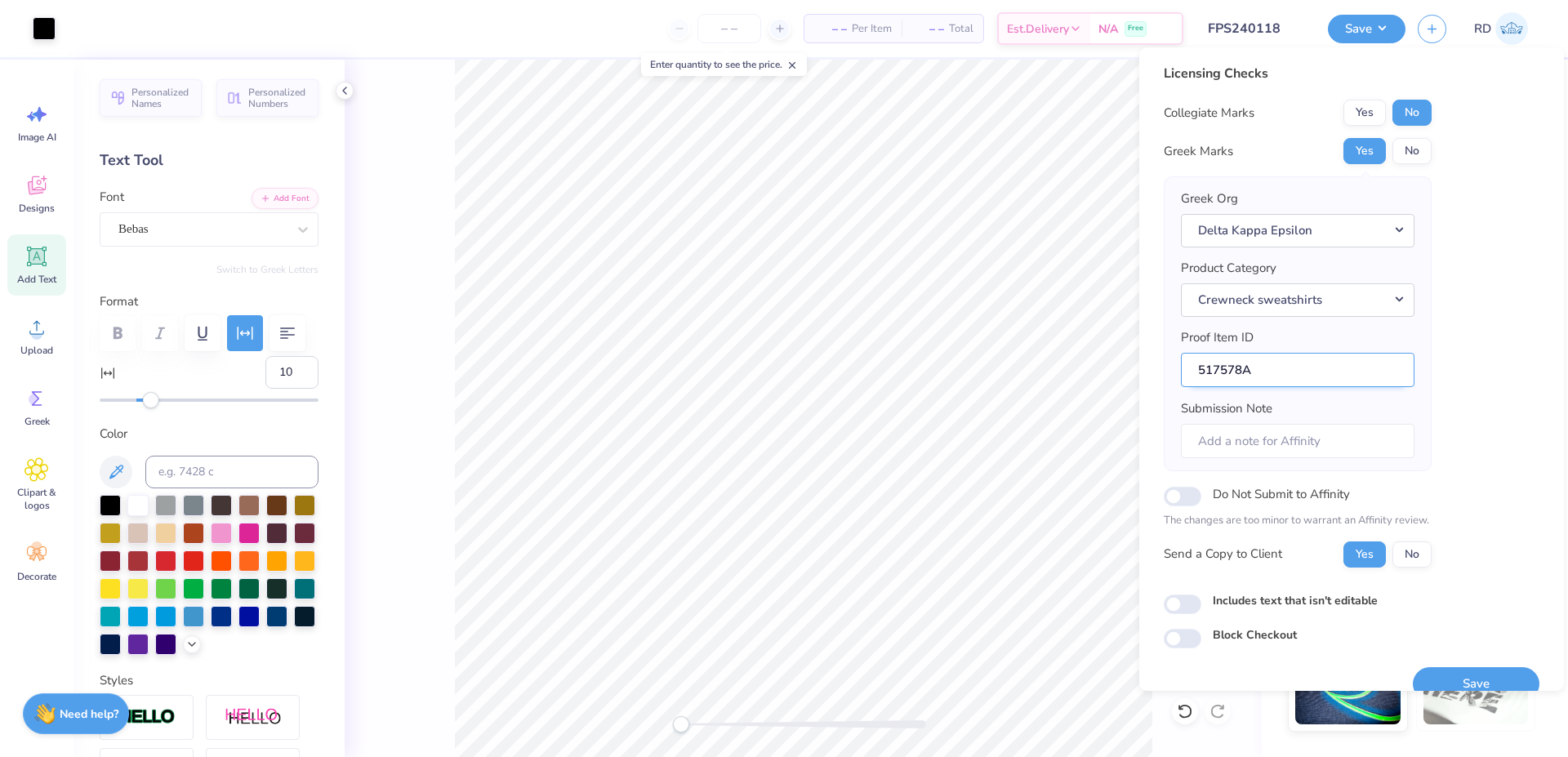
drag, startPoint x: 1241, startPoint y: 373, endPoint x: 1168, endPoint y: 373, distance: 73.0
click at [1181, 373] on input "517578A" at bounding box center [1297, 371] width 234 height 35
click at [1471, 669] on button "Save" at bounding box center [1476, 684] width 127 height 33
